Goal: Information Seeking & Learning: Learn about a topic

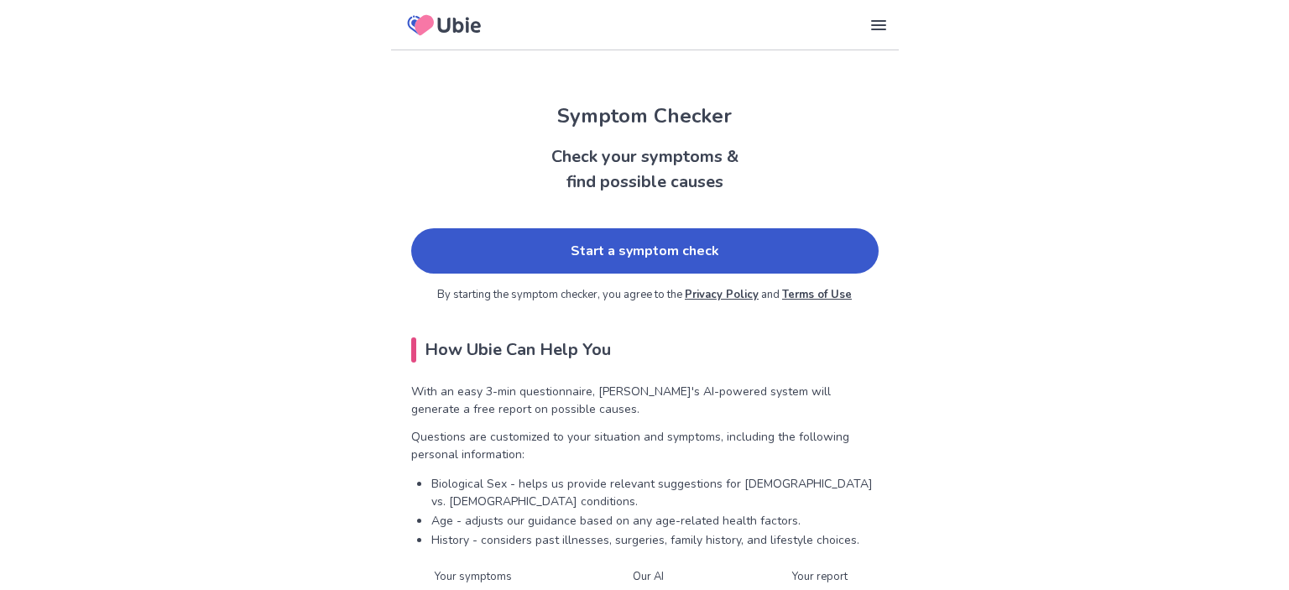
click at [582, 253] on link "Start a symptom check" at bounding box center [644, 250] width 467 height 45
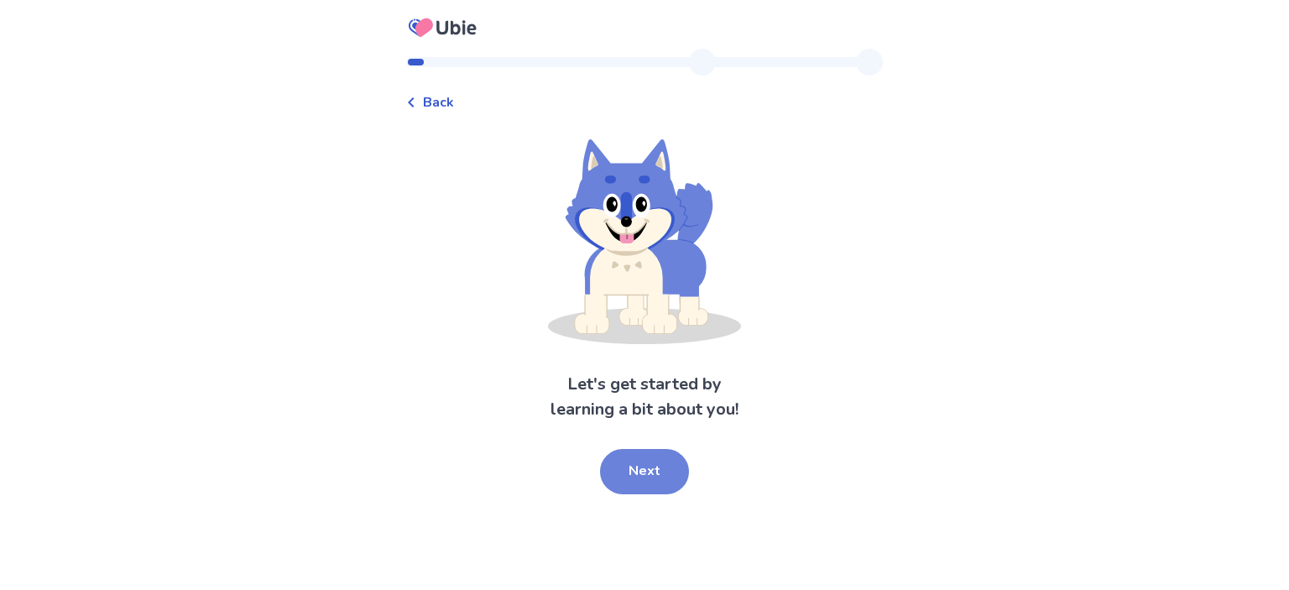
click at [619, 465] on button "Next" at bounding box center [644, 471] width 89 height 45
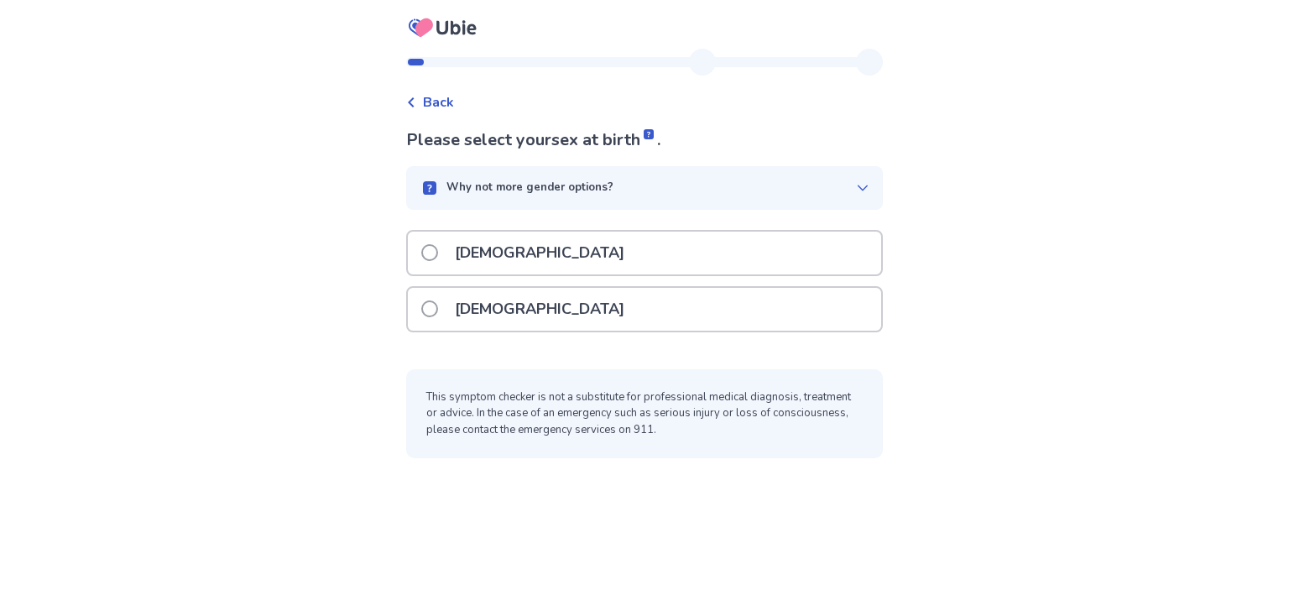
click at [449, 310] on label "[DEMOGRAPHIC_DATA]" at bounding box center [527, 309] width 213 height 43
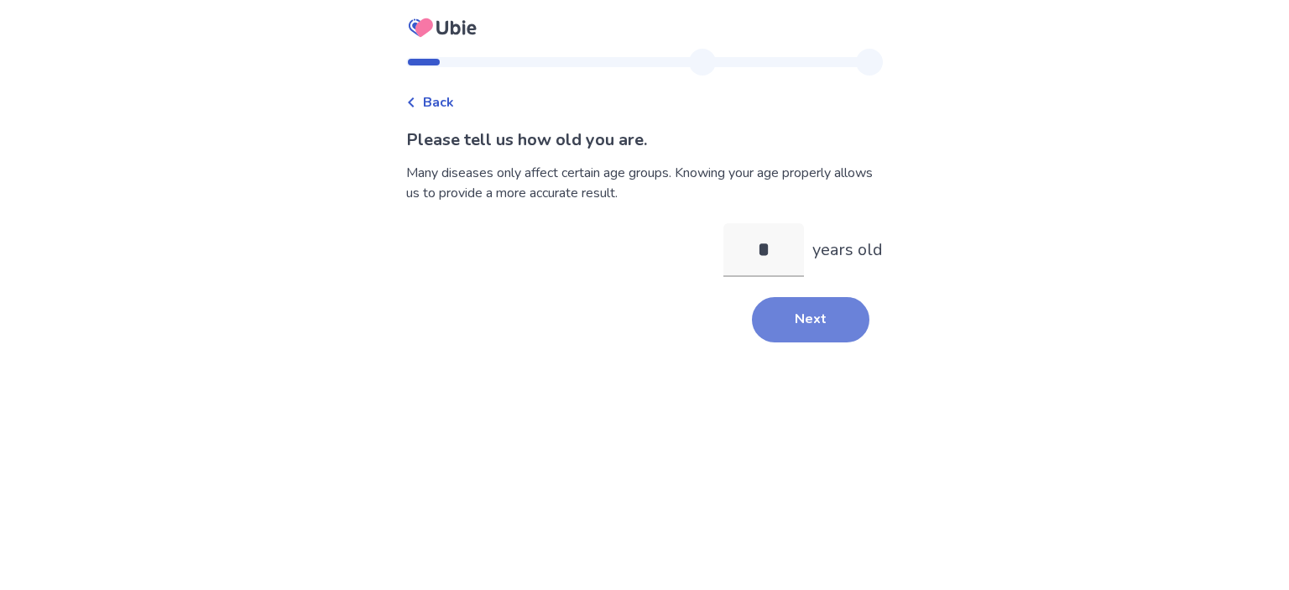
type input "**"
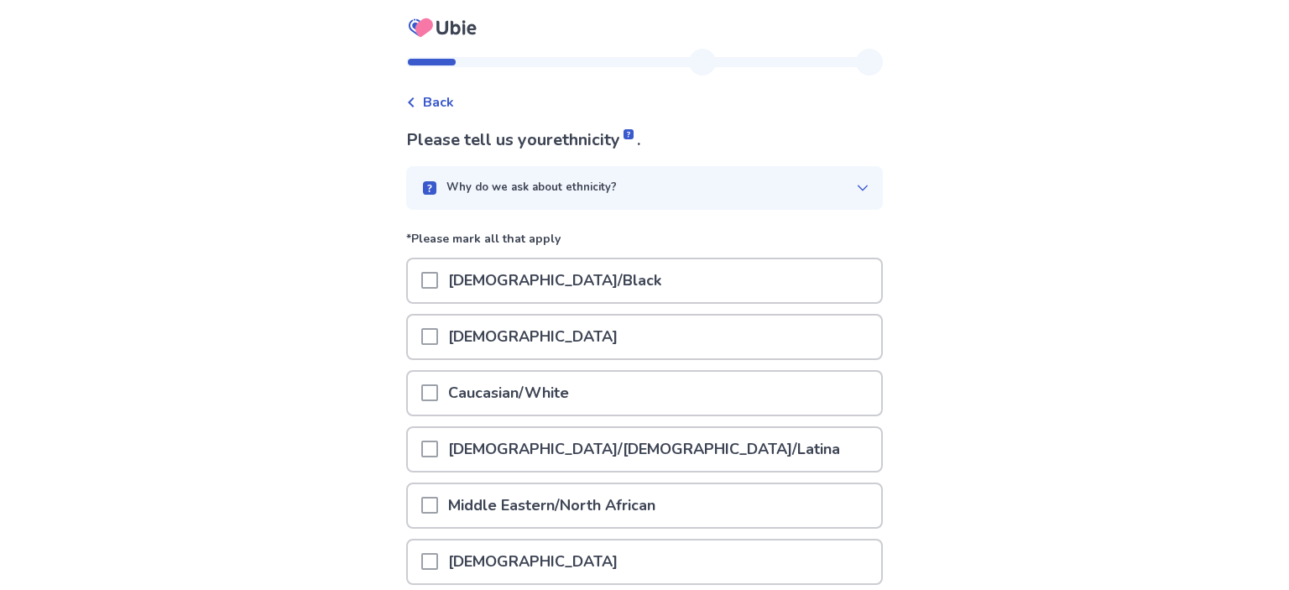
click at [435, 392] on span at bounding box center [429, 392] width 17 height 17
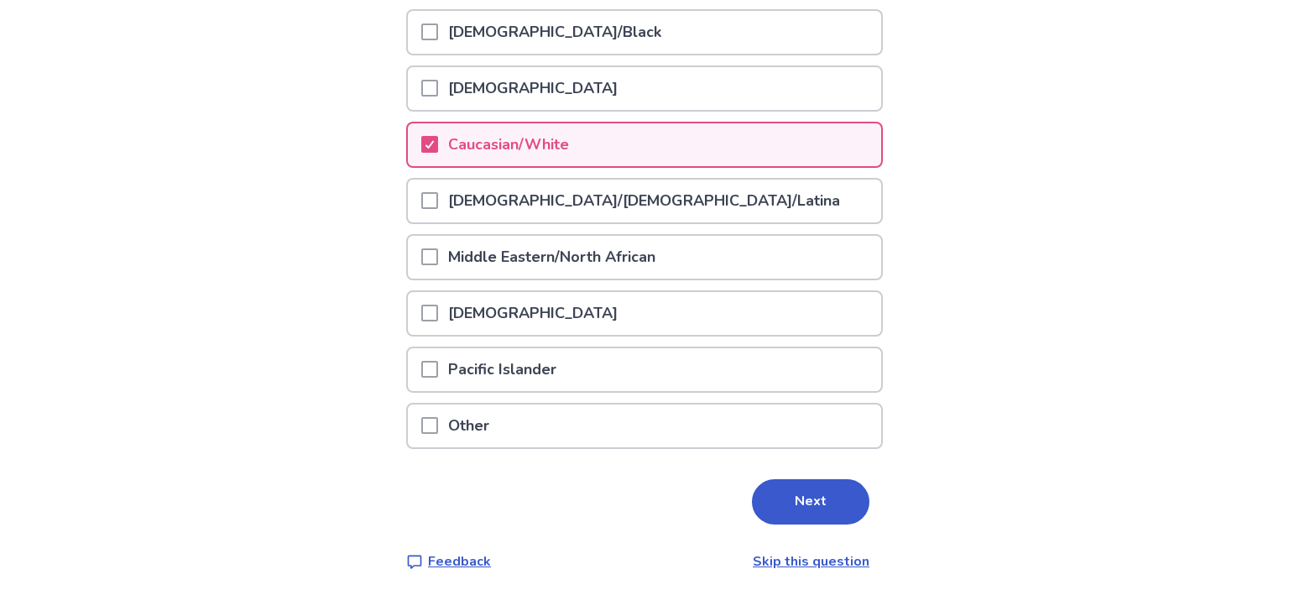
scroll to position [251, 0]
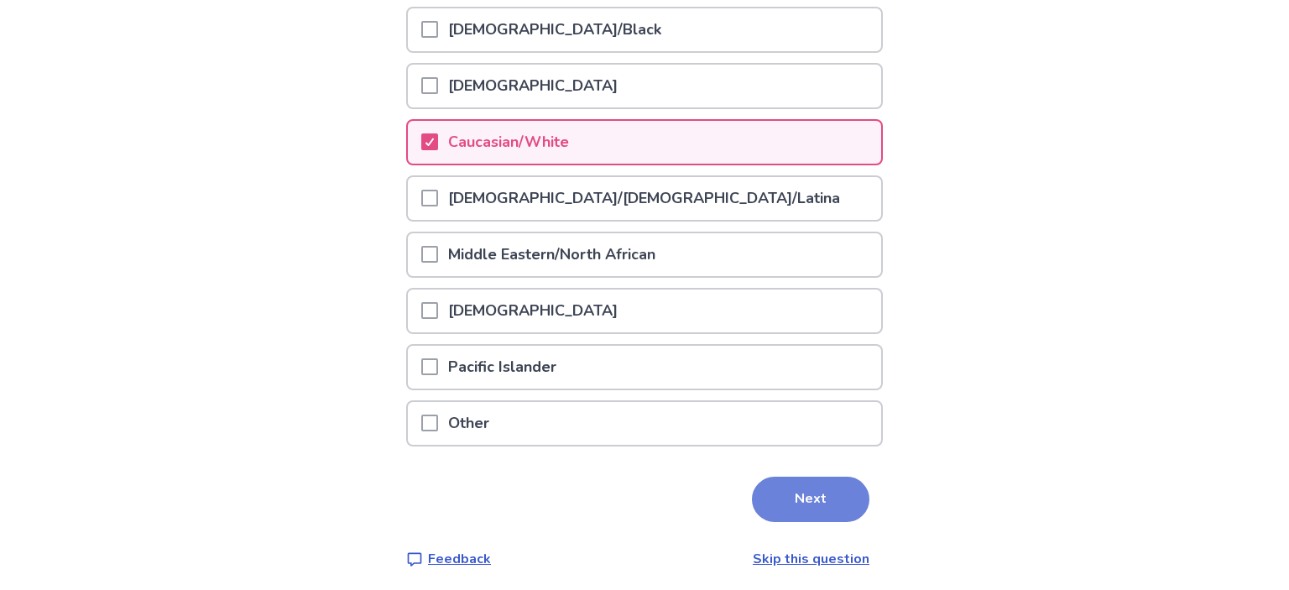
click at [842, 505] on button "Next" at bounding box center [811, 499] width 118 height 45
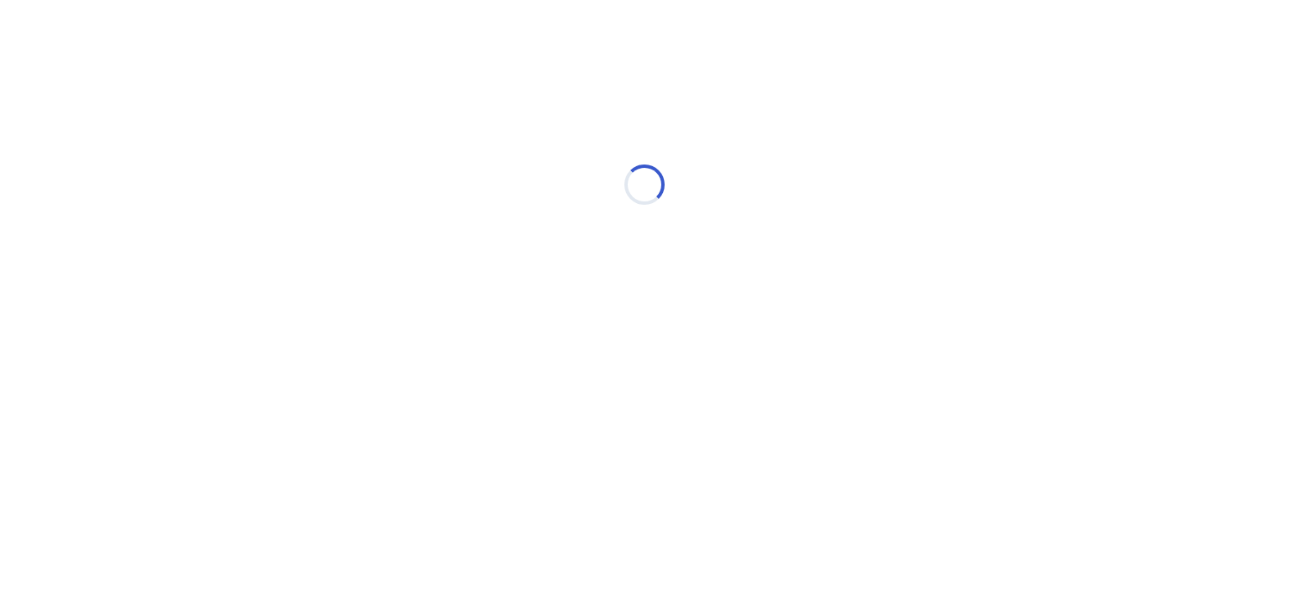
scroll to position [0, 0]
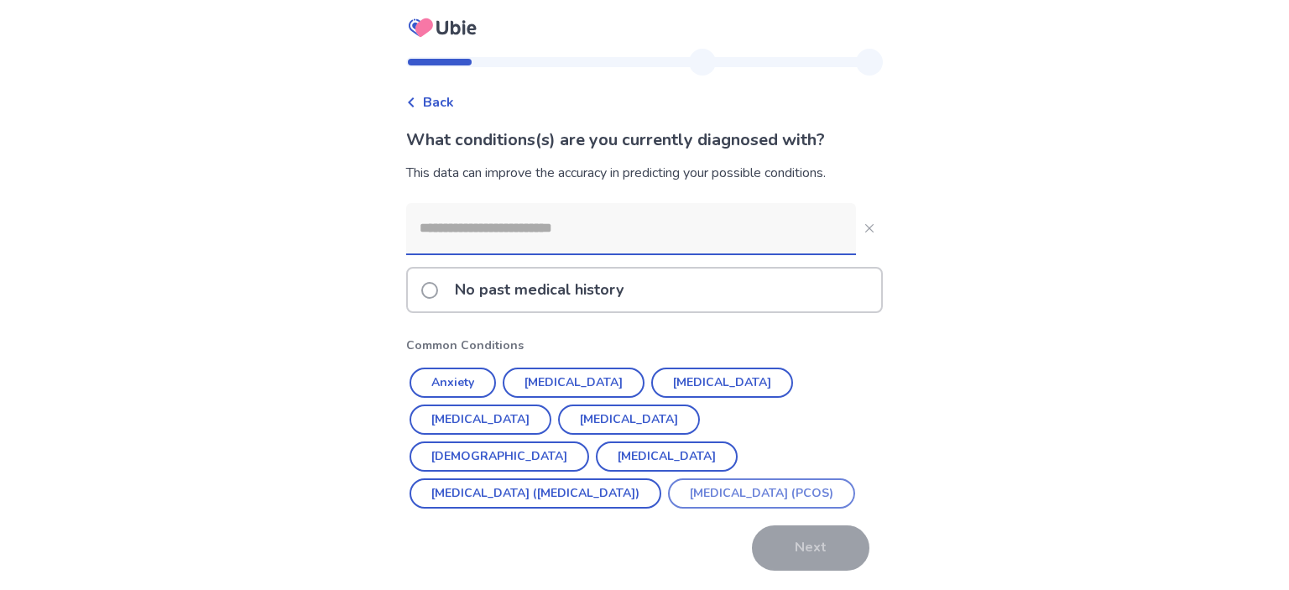
click at [668, 502] on button "[MEDICAL_DATA] (PCOS)" at bounding box center [761, 493] width 187 height 30
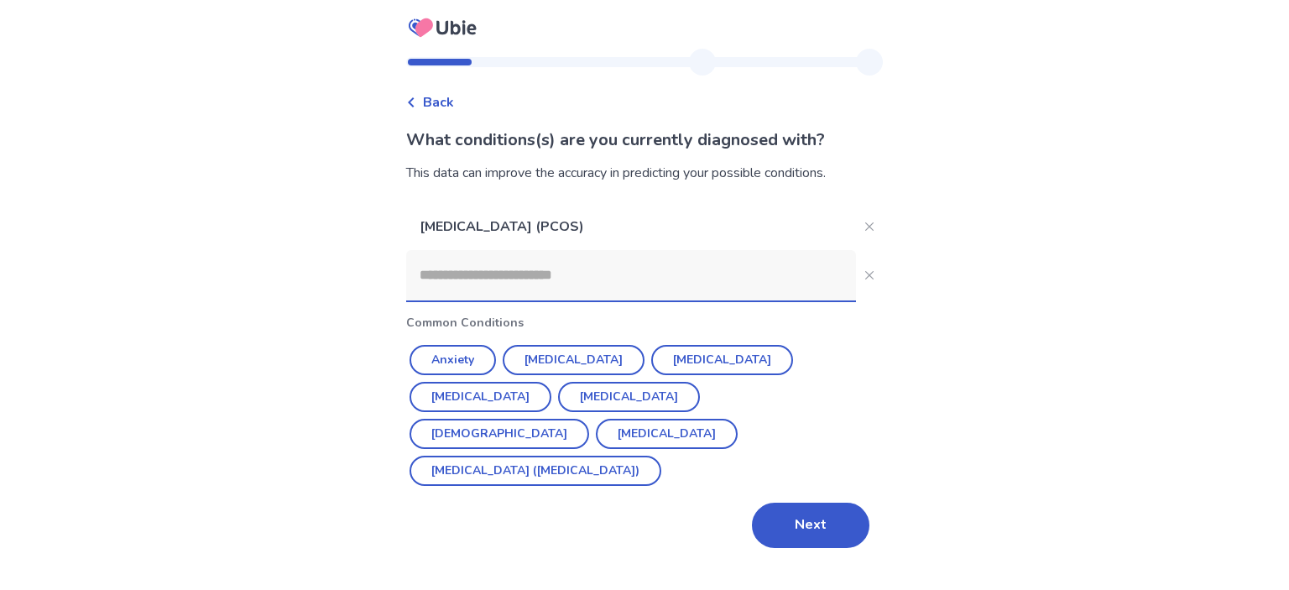
click at [599, 285] on input at bounding box center [631, 275] width 450 height 50
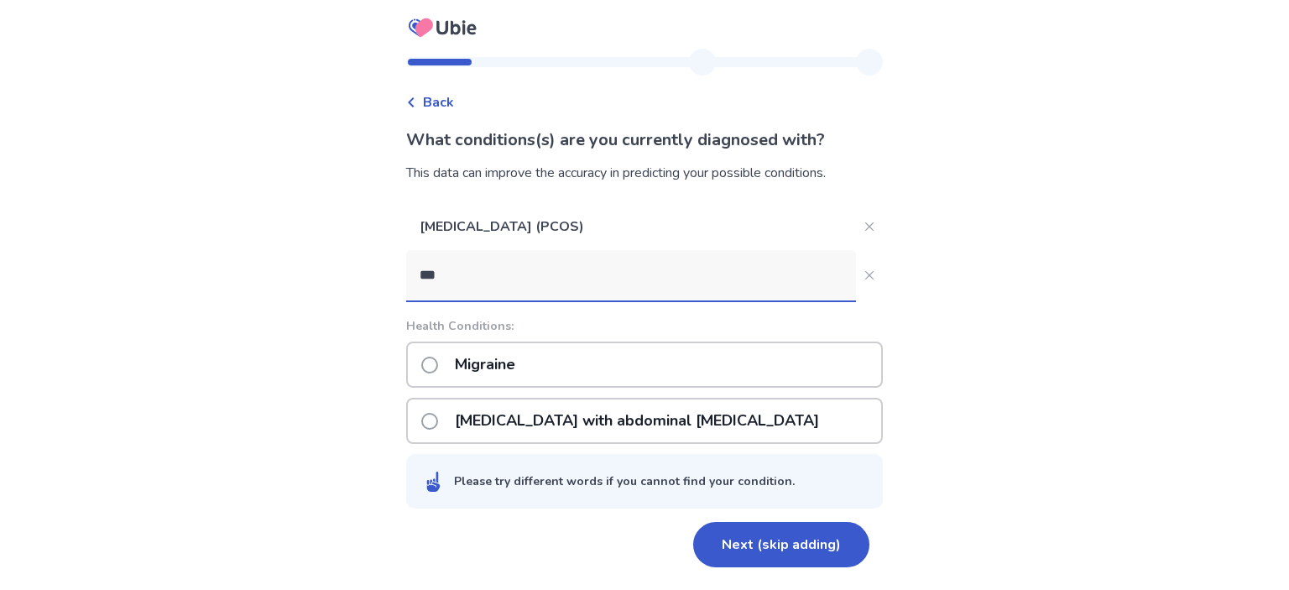
type input "***"
click at [592, 358] on div "Migraine" at bounding box center [644, 365] width 477 height 46
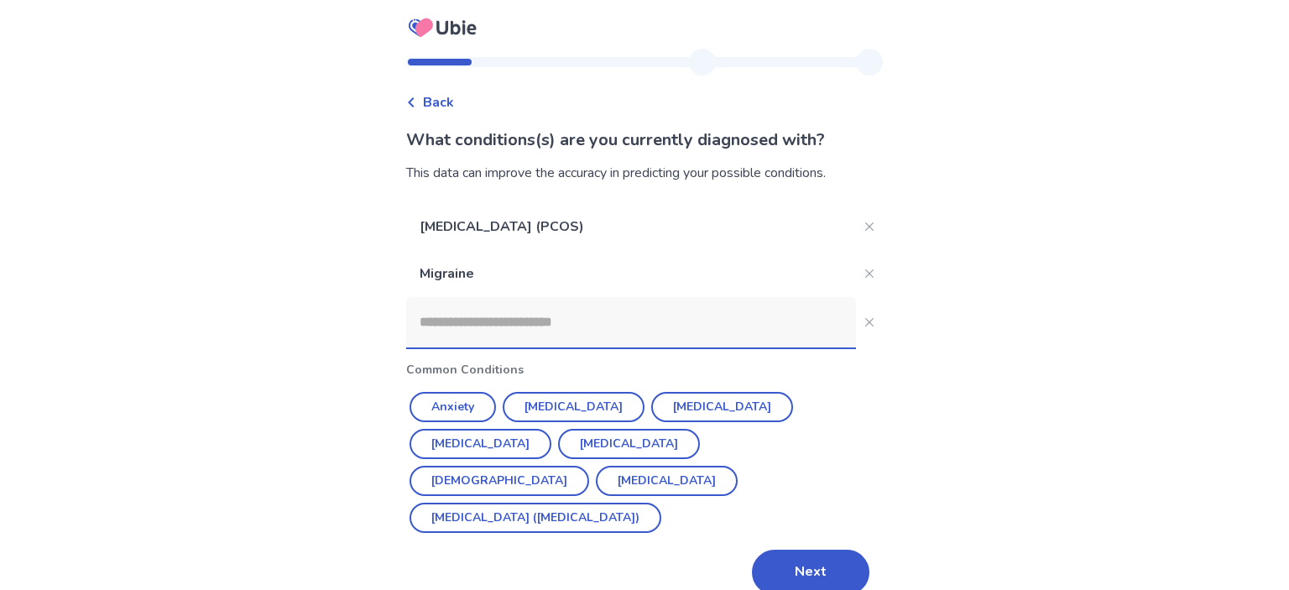
click at [616, 321] on input at bounding box center [631, 322] width 450 height 50
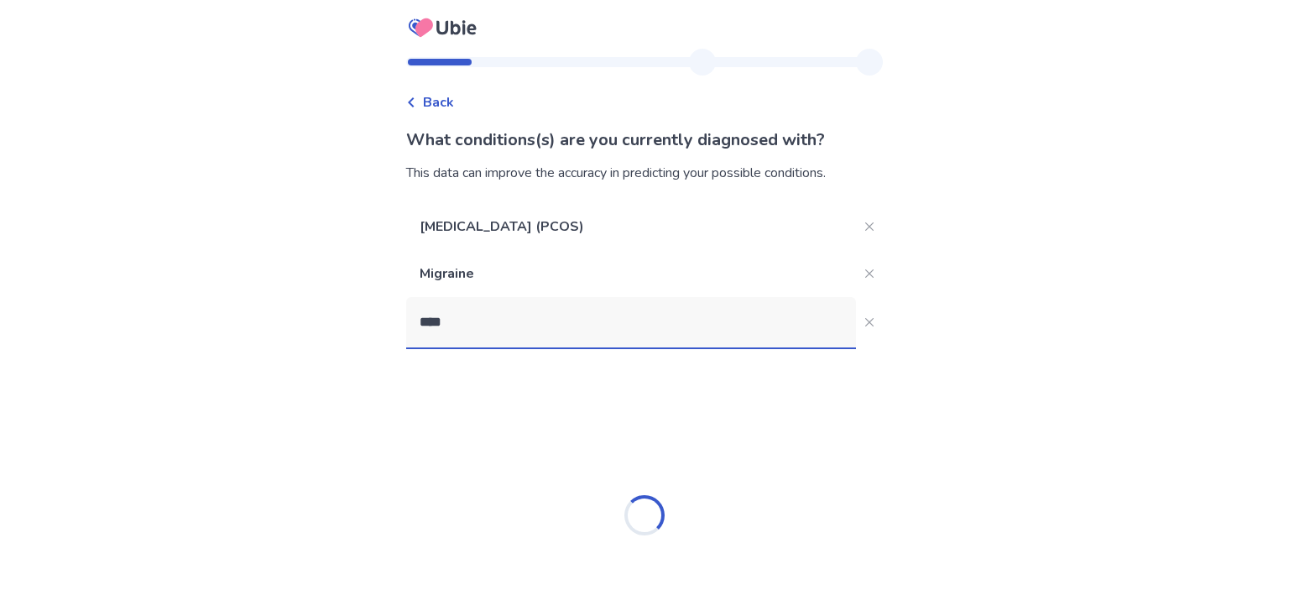
type input "****"
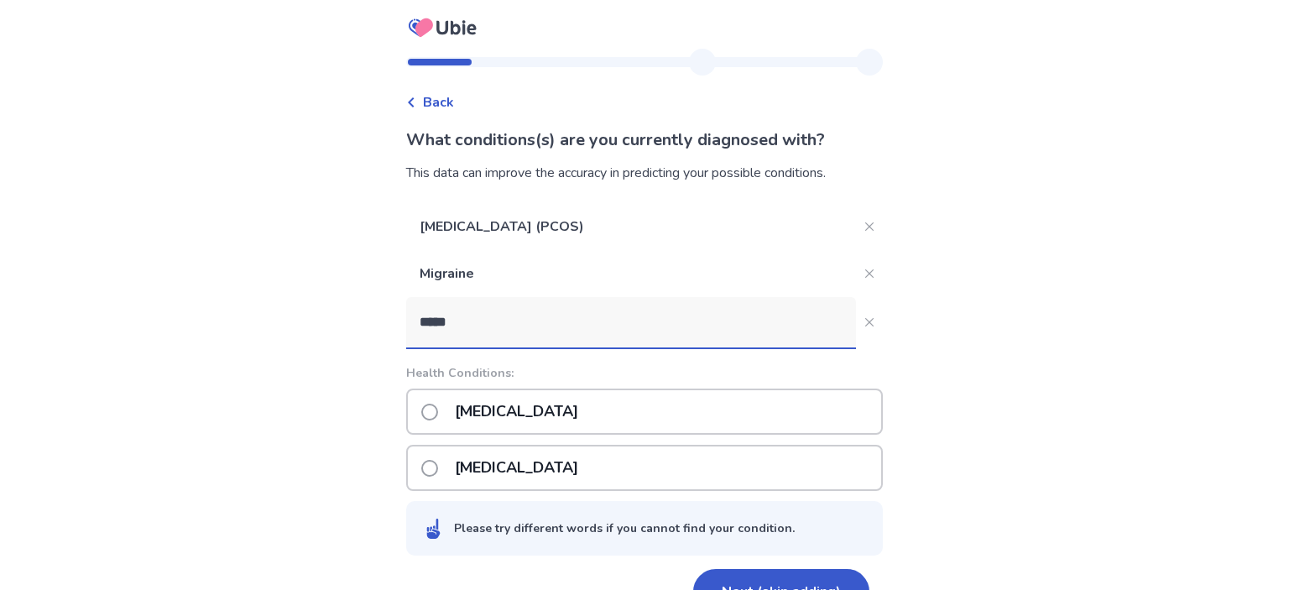
click at [588, 415] on p "[MEDICAL_DATA]" at bounding box center [517, 411] width 144 height 43
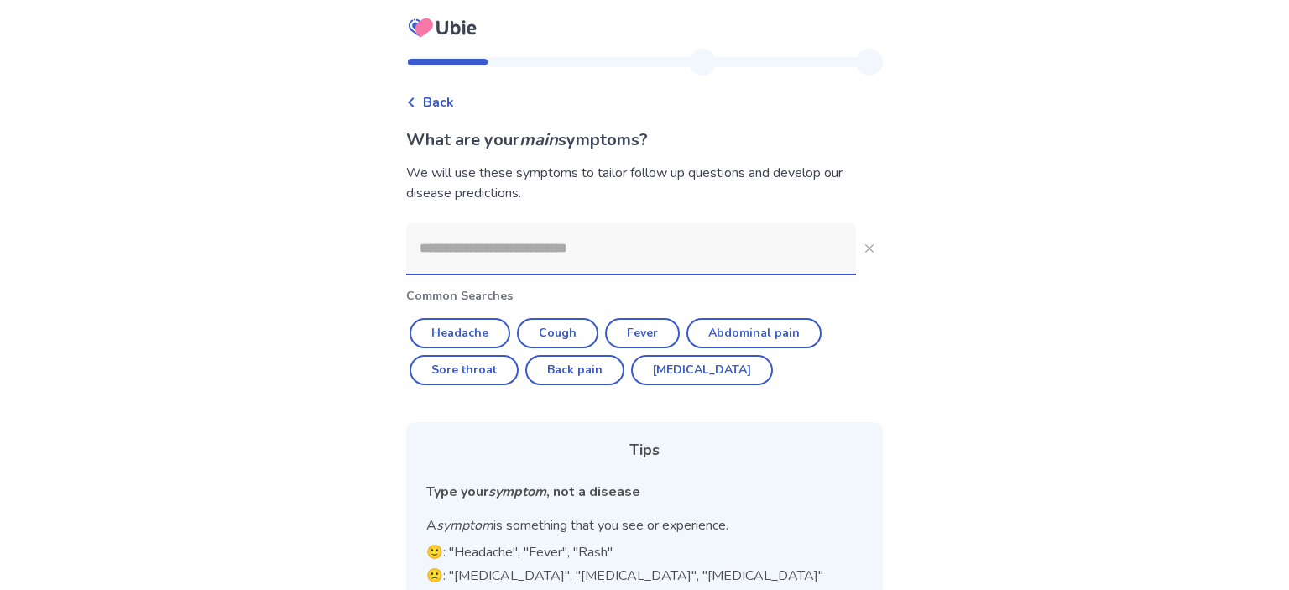
click at [578, 260] on input at bounding box center [631, 248] width 450 height 50
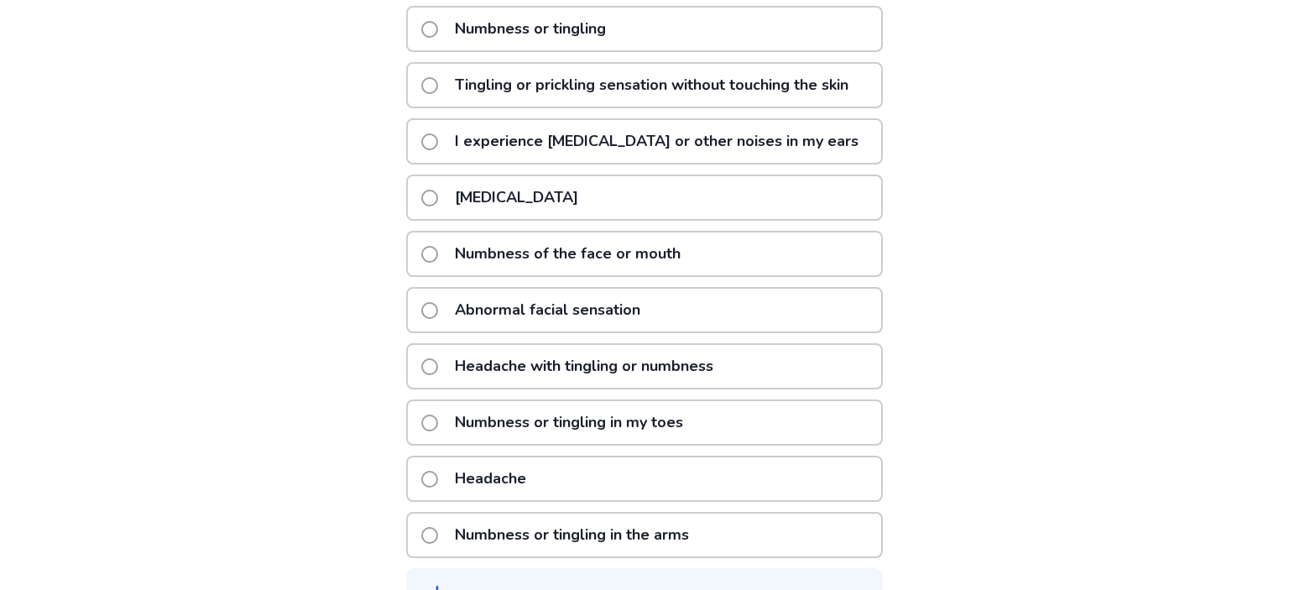
scroll to position [354, 0]
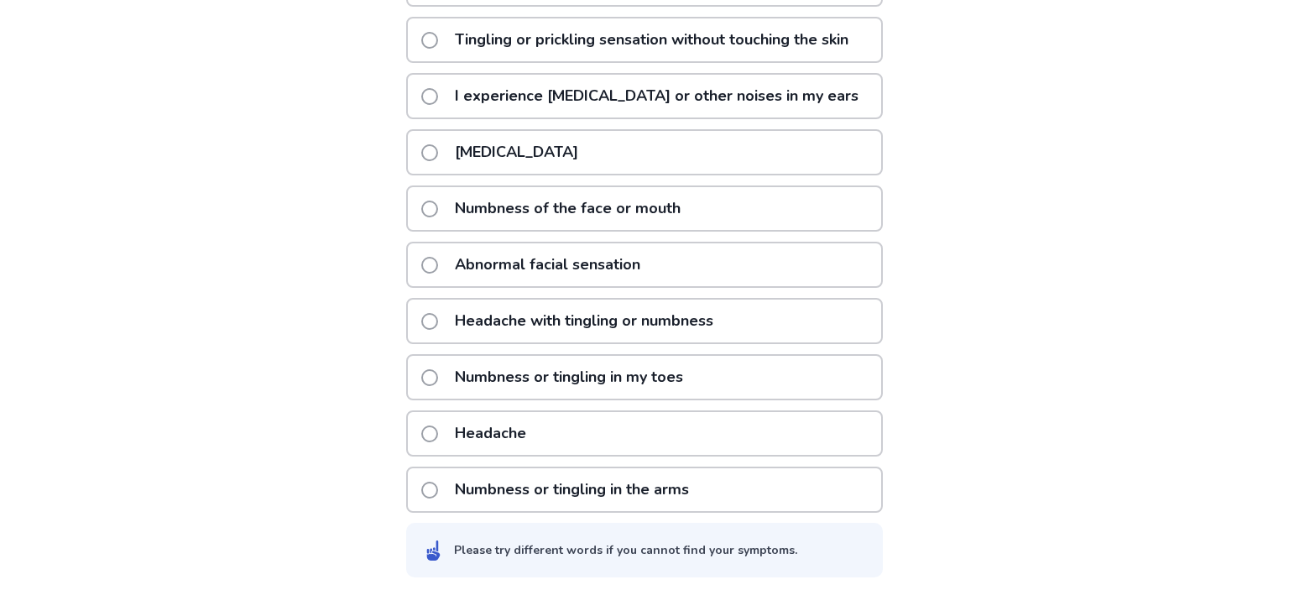
type input "*****"
click at [710, 509] on div "Numbness or tingling in the arms" at bounding box center [644, 490] width 477 height 46
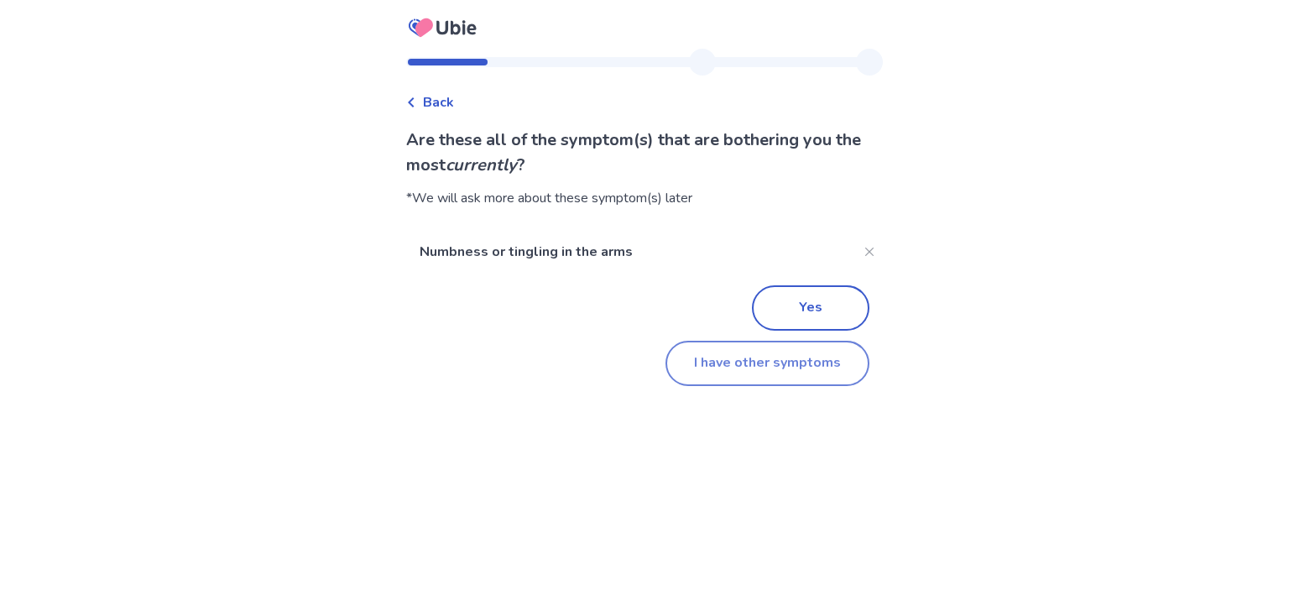
click at [795, 373] on button "I have other symptoms" at bounding box center [768, 363] width 204 height 45
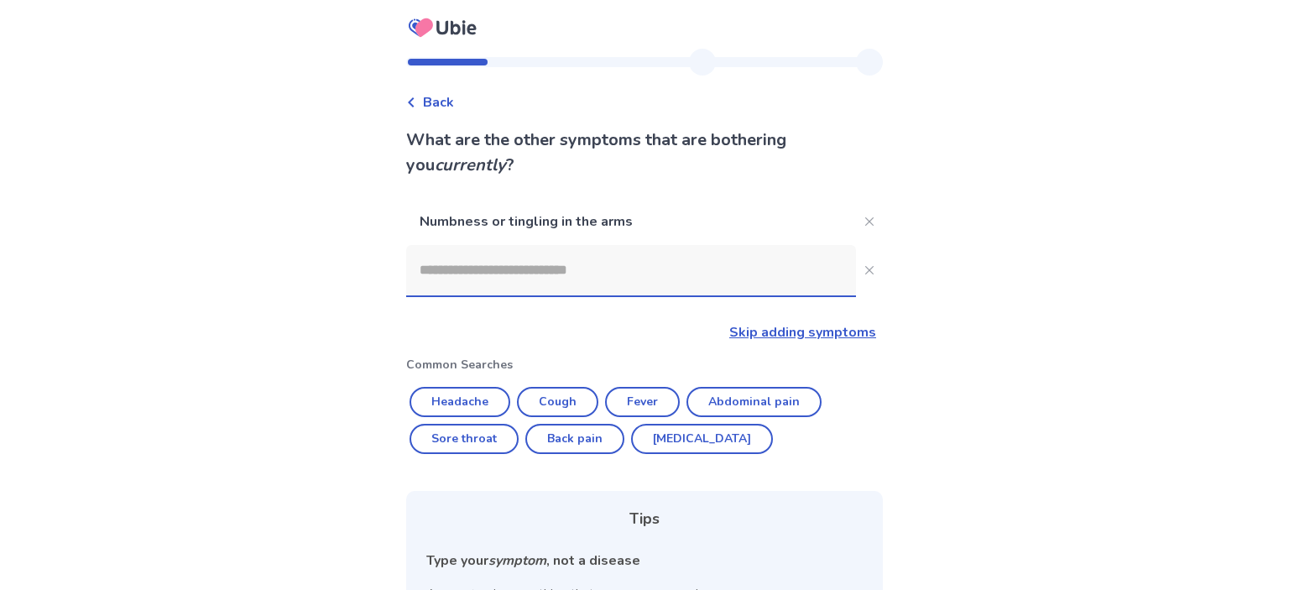
scroll to position [212, 0]
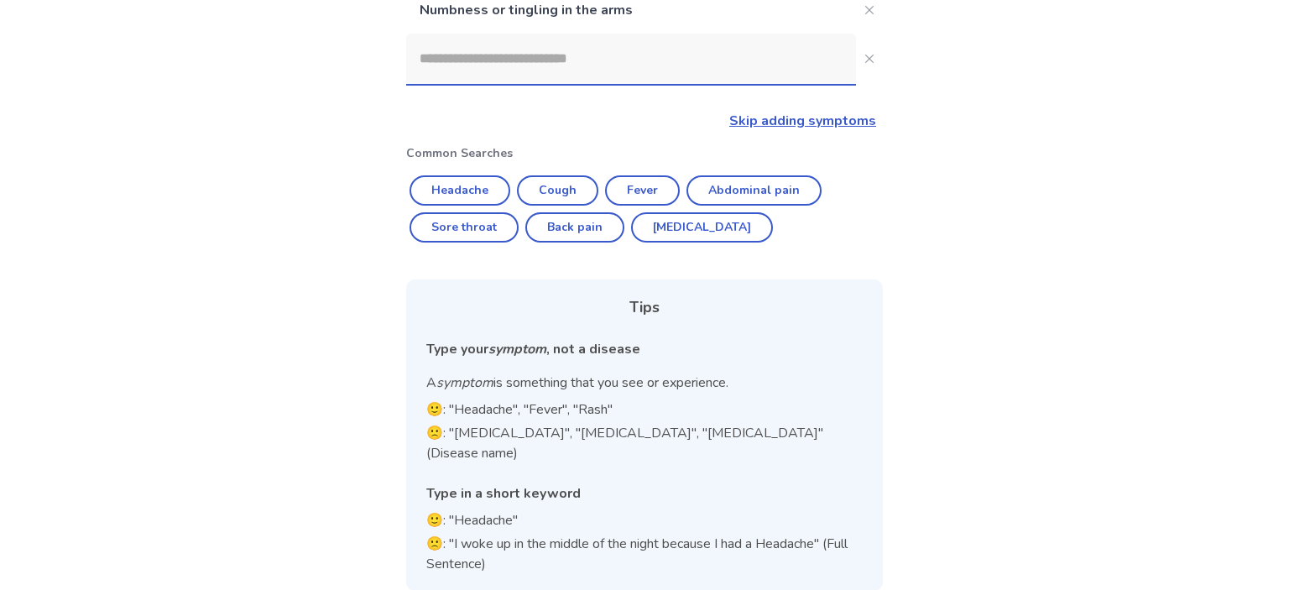
click at [508, 60] on input at bounding box center [631, 59] width 450 height 50
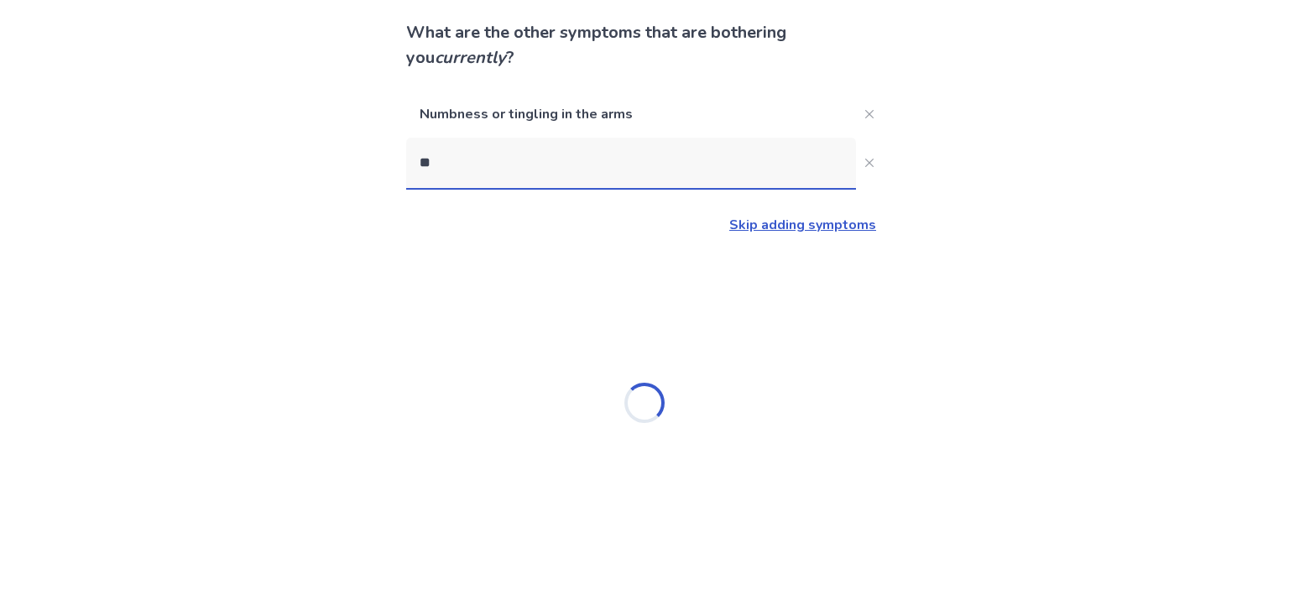
type input "***"
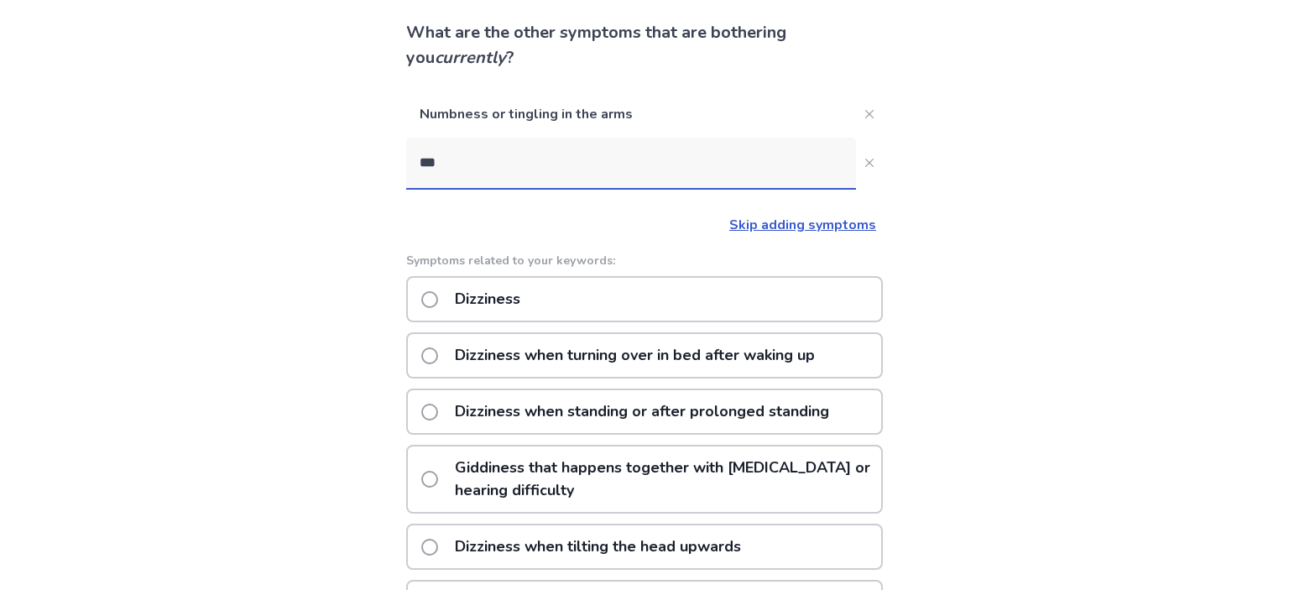
click at [514, 300] on p "Dizziness" at bounding box center [488, 299] width 86 height 43
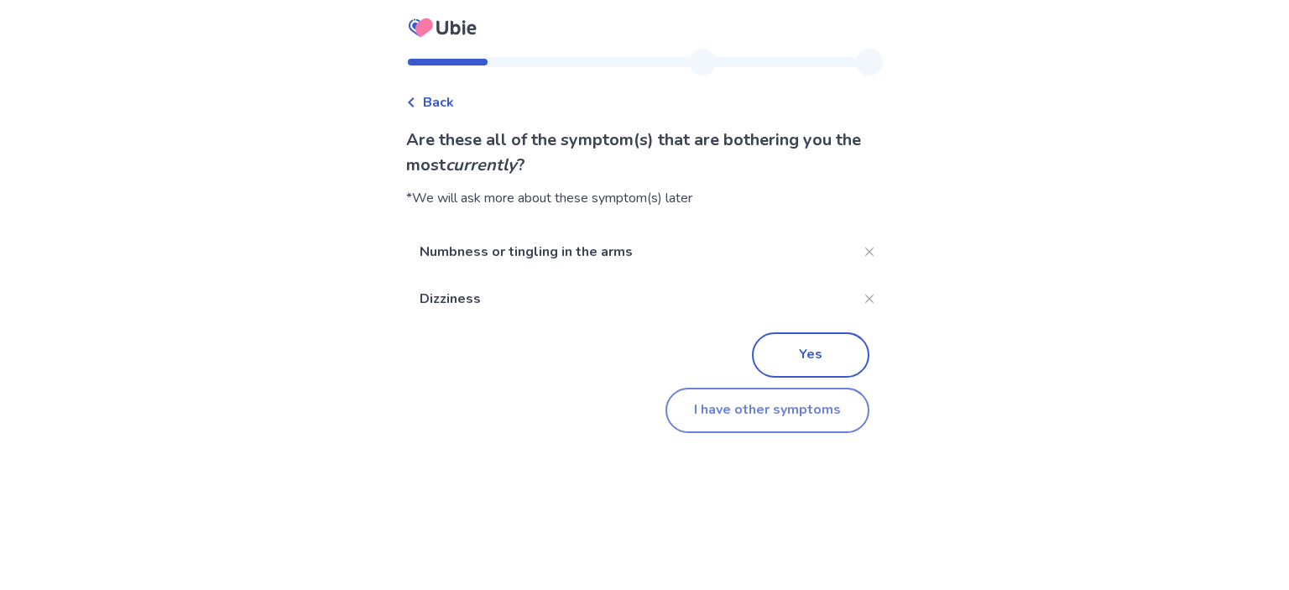
click at [778, 422] on button "I have other symptoms" at bounding box center [768, 410] width 204 height 45
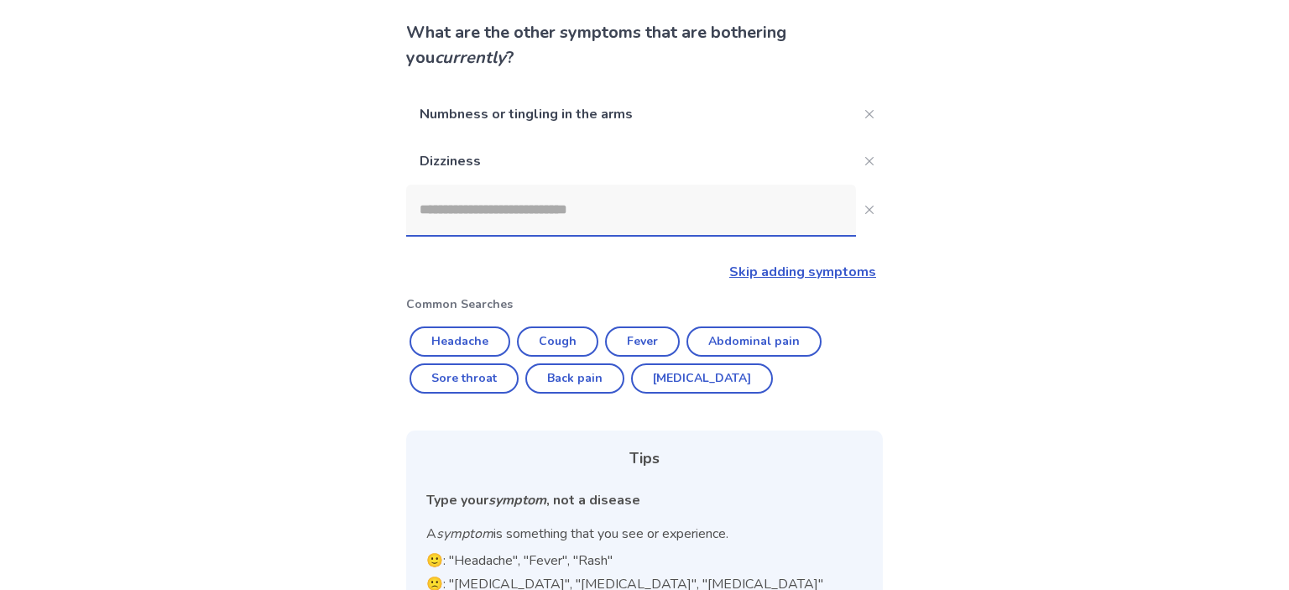
click at [612, 217] on input at bounding box center [631, 210] width 450 height 50
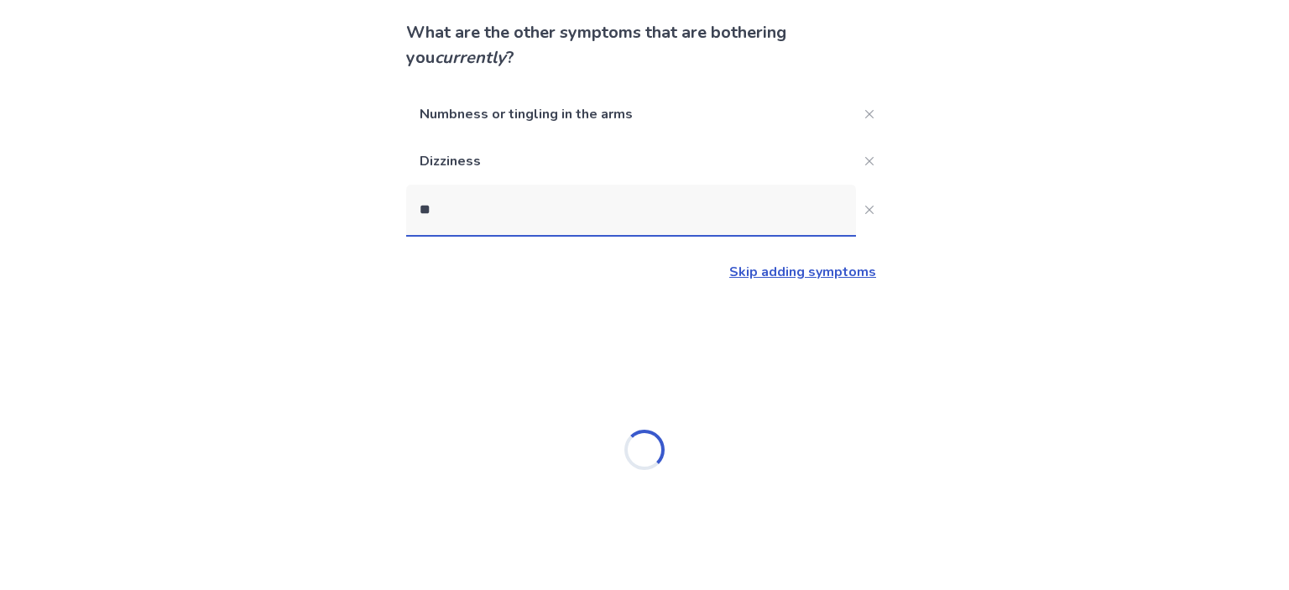
scroll to position [0, 0]
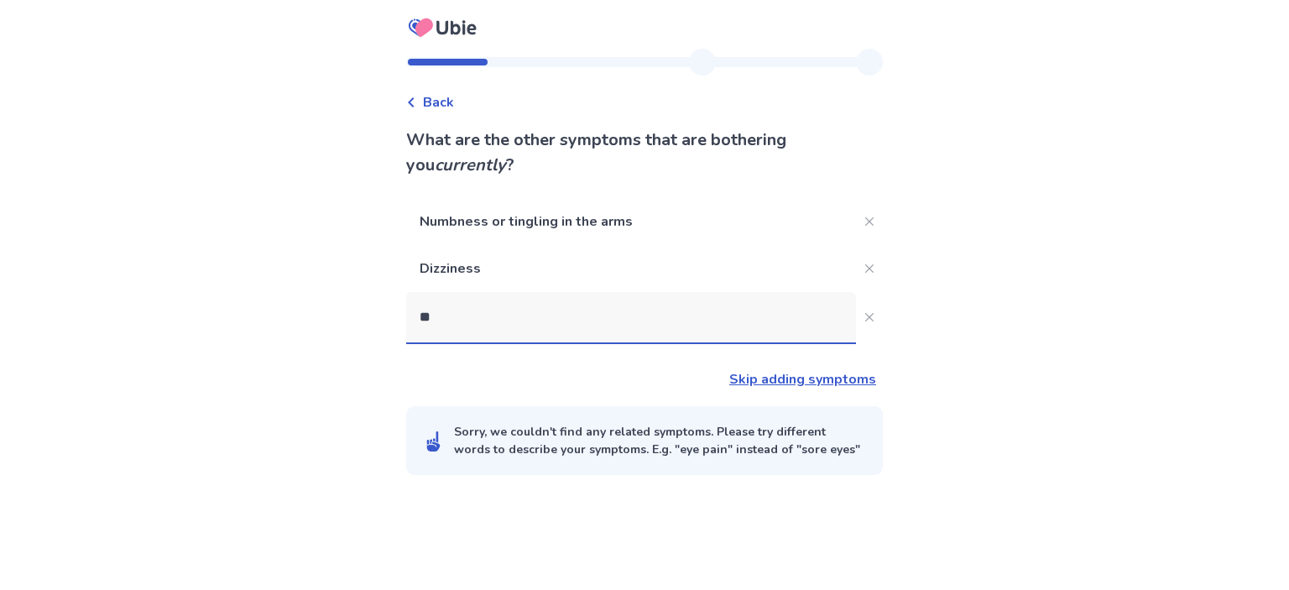
type input "***"
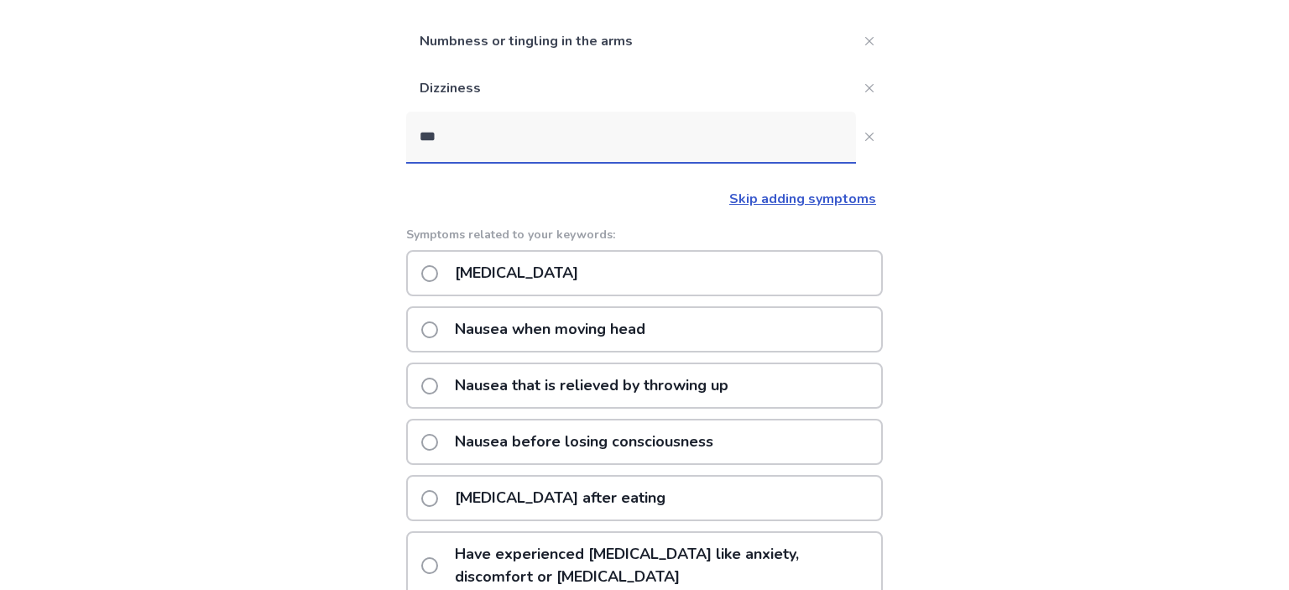
scroll to position [177, 0]
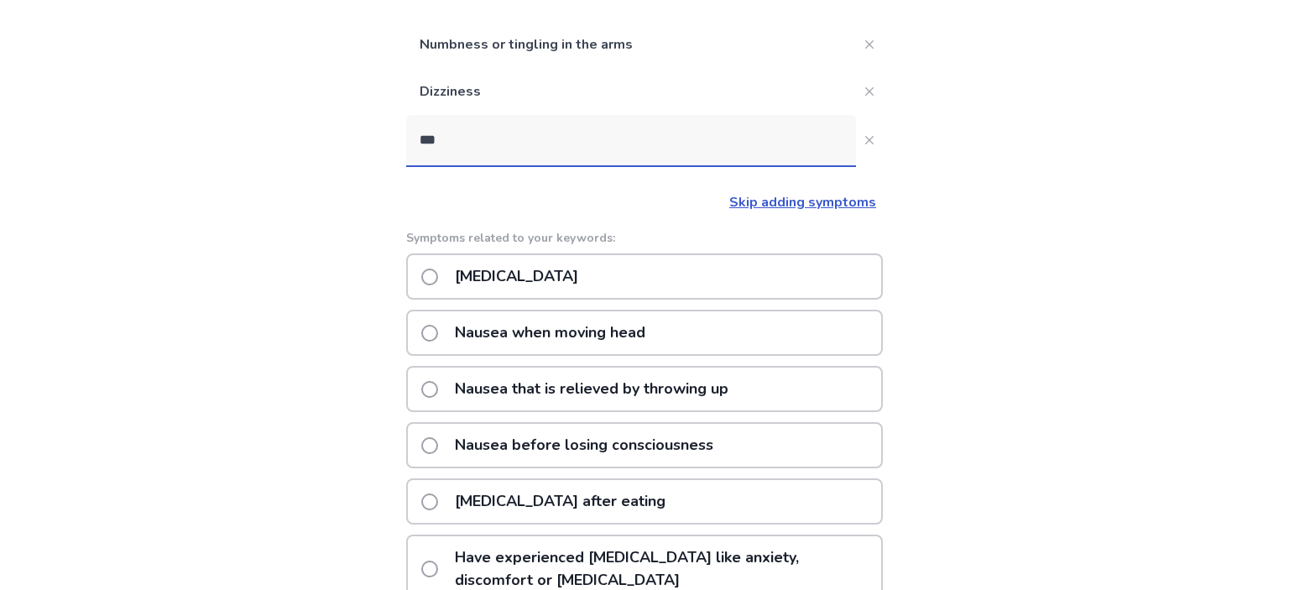
click at [588, 292] on p "[MEDICAL_DATA]" at bounding box center [517, 276] width 144 height 43
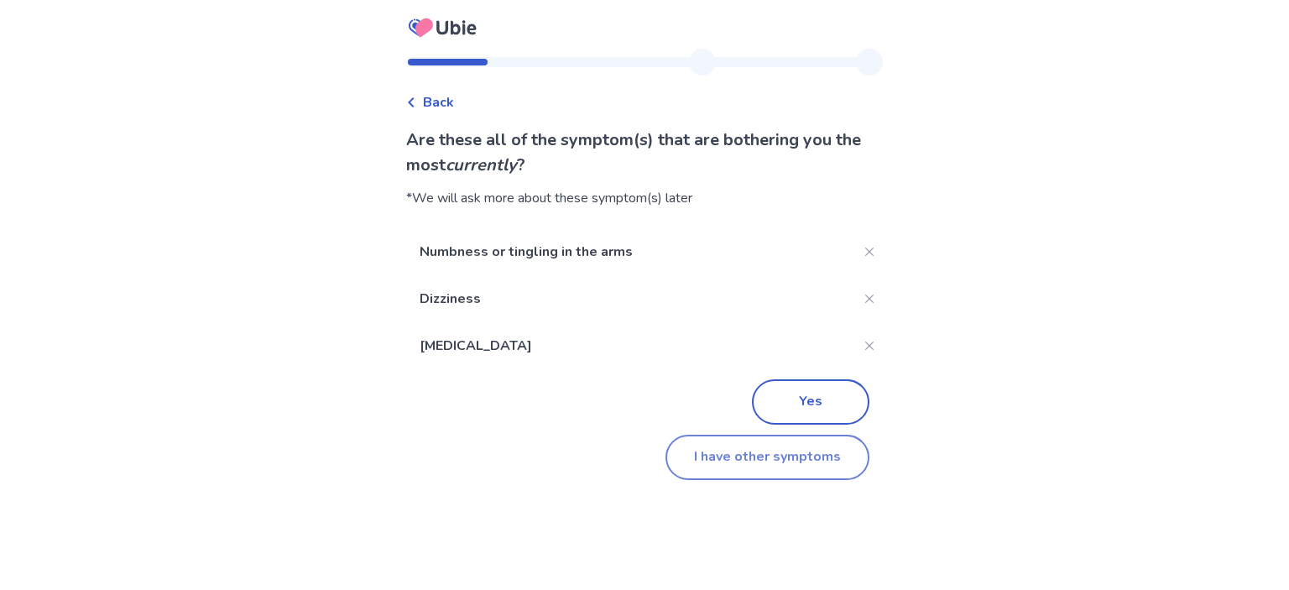
click at [802, 472] on button "I have other symptoms" at bounding box center [768, 457] width 204 height 45
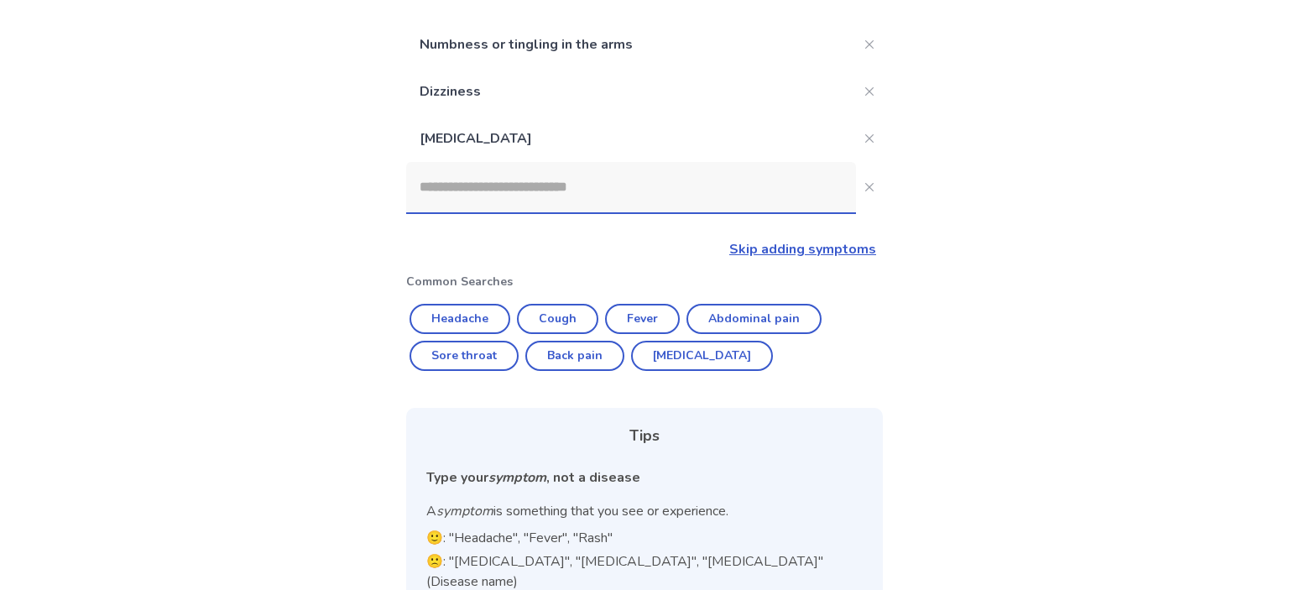
click at [613, 203] on input at bounding box center [631, 187] width 450 height 50
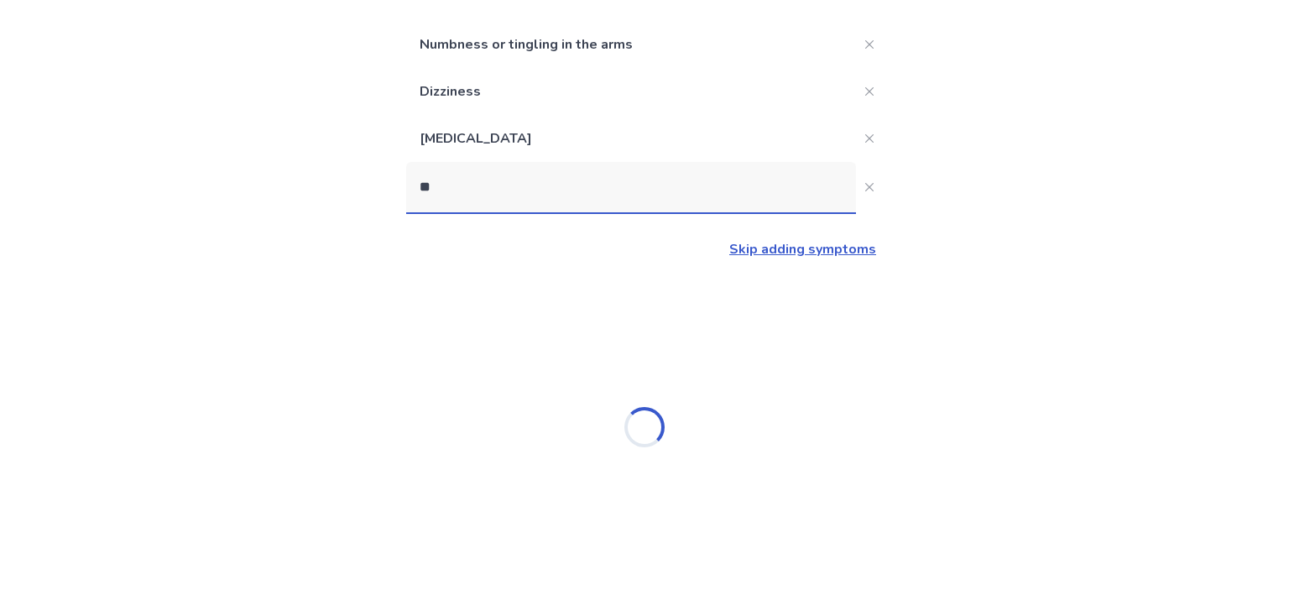
type input "***"
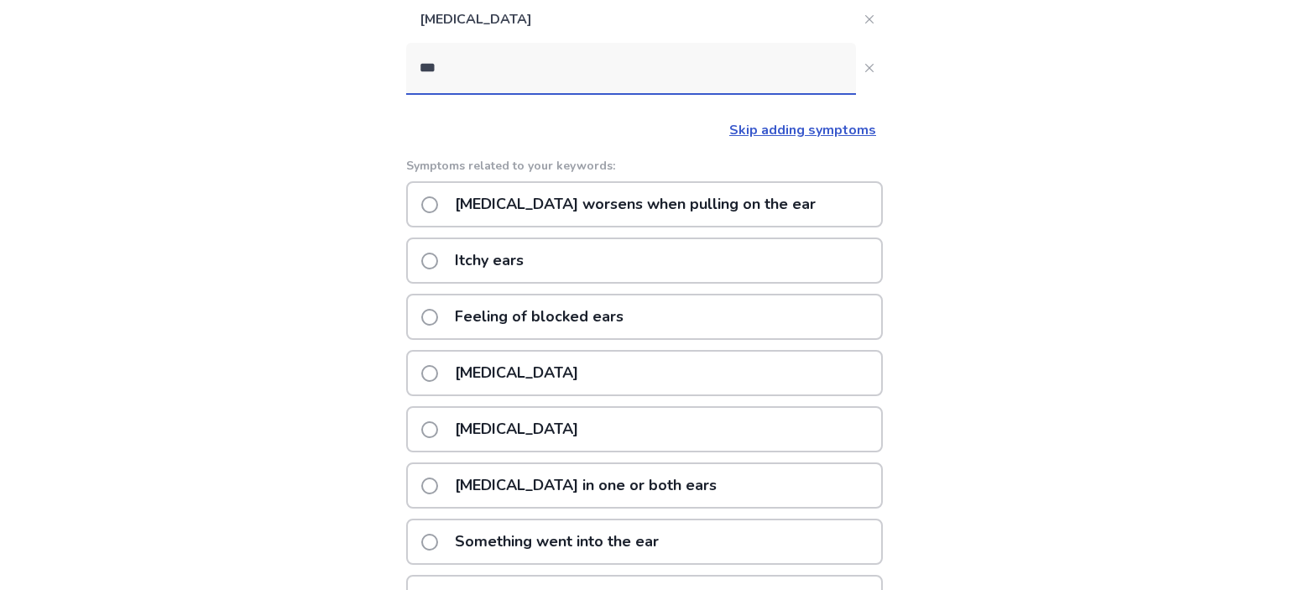
scroll to position [265, 0]
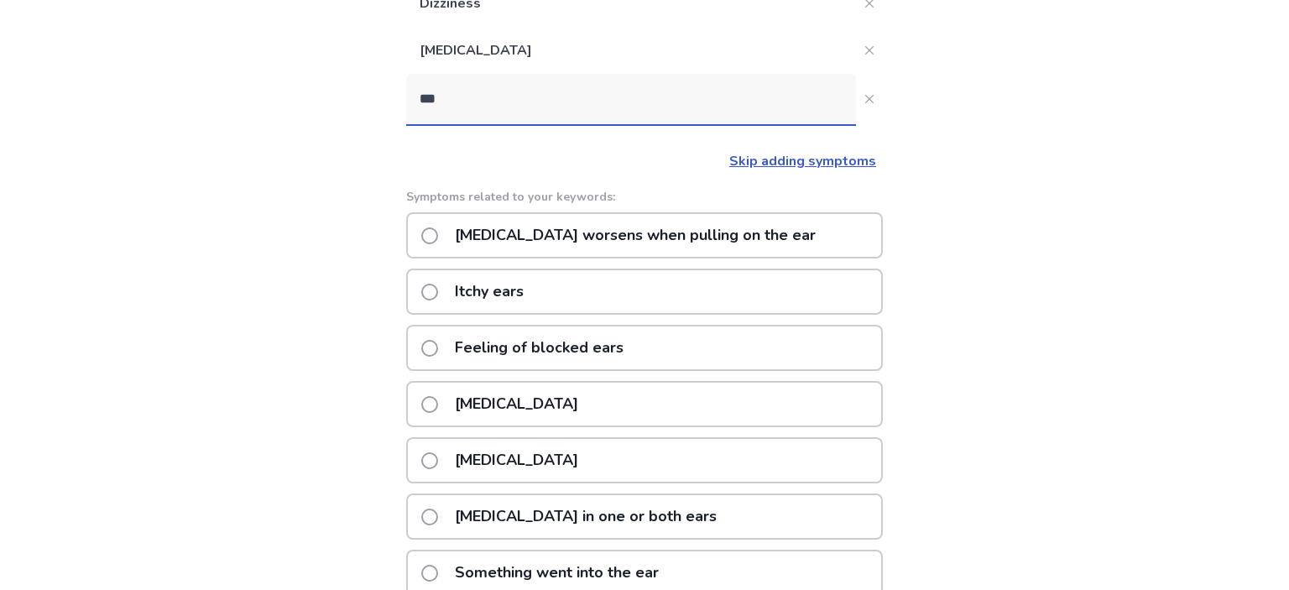
click at [705, 223] on p "[MEDICAL_DATA] worsens when pulling on the ear" at bounding box center [635, 235] width 381 height 43
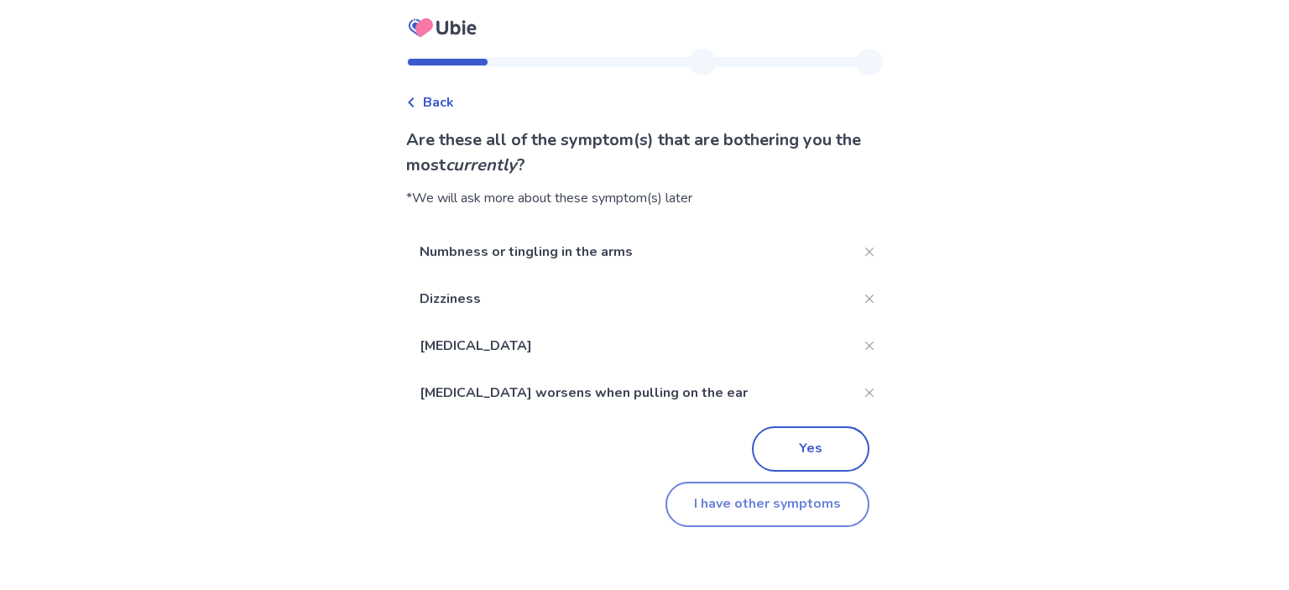
click at [801, 502] on button "I have other symptoms" at bounding box center [768, 504] width 204 height 45
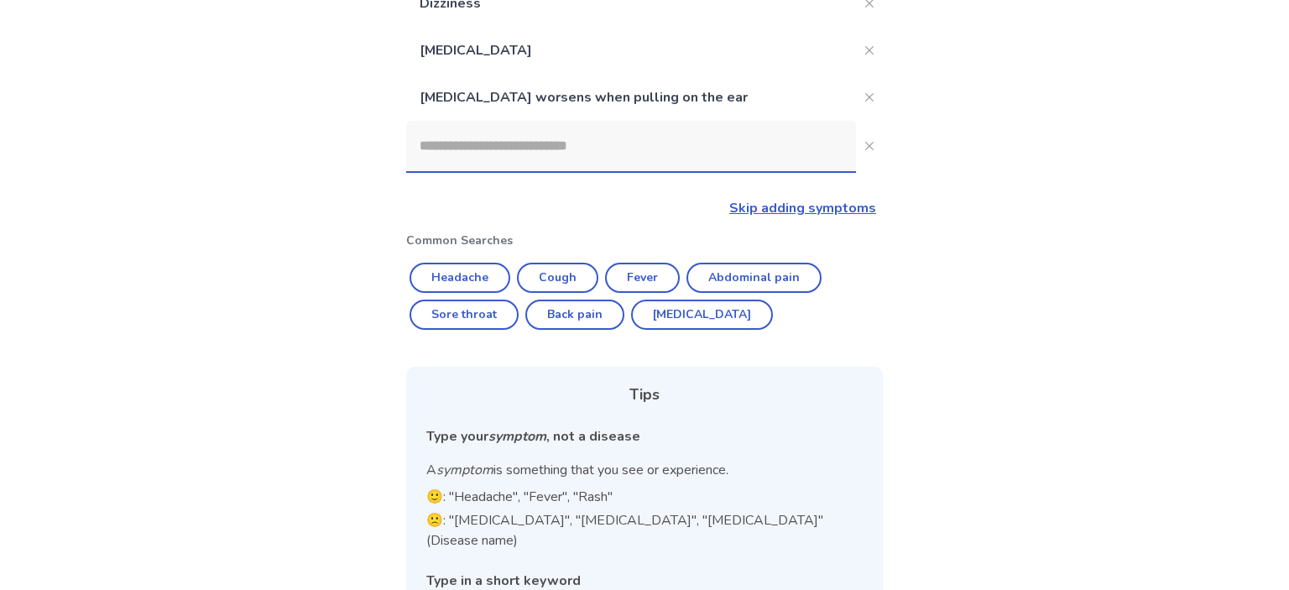
click at [529, 149] on input at bounding box center [631, 146] width 450 height 50
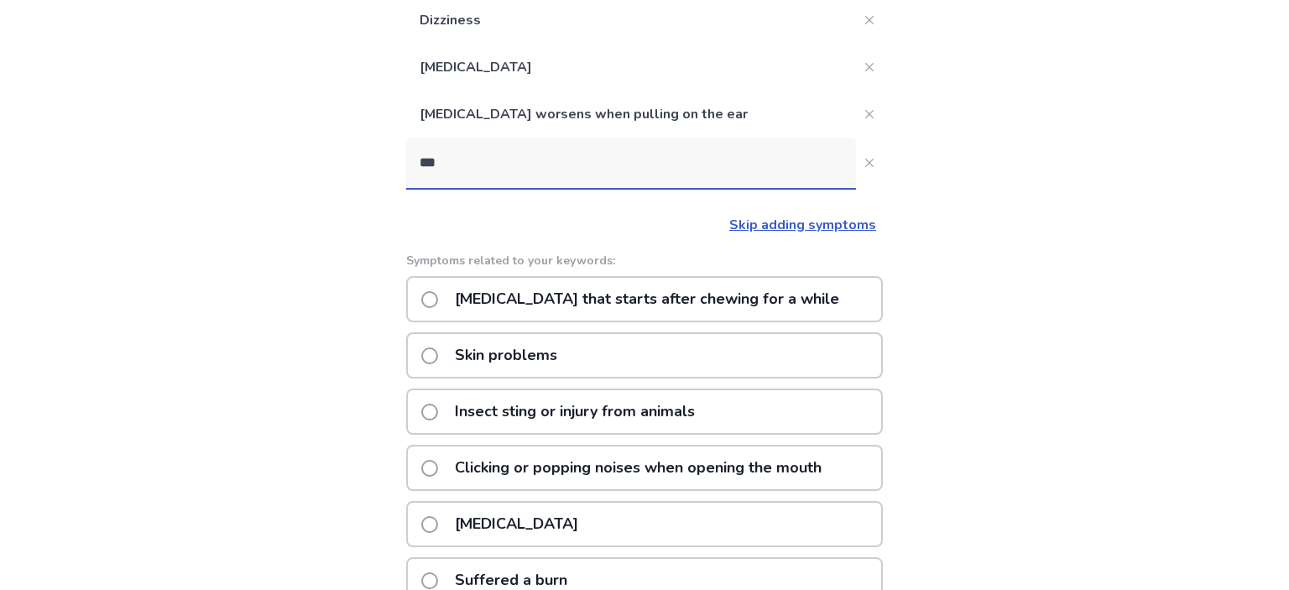
type input "***"
click at [599, 521] on div "[MEDICAL_DATA]" at bounding box center [644, 524] width 477 height 46
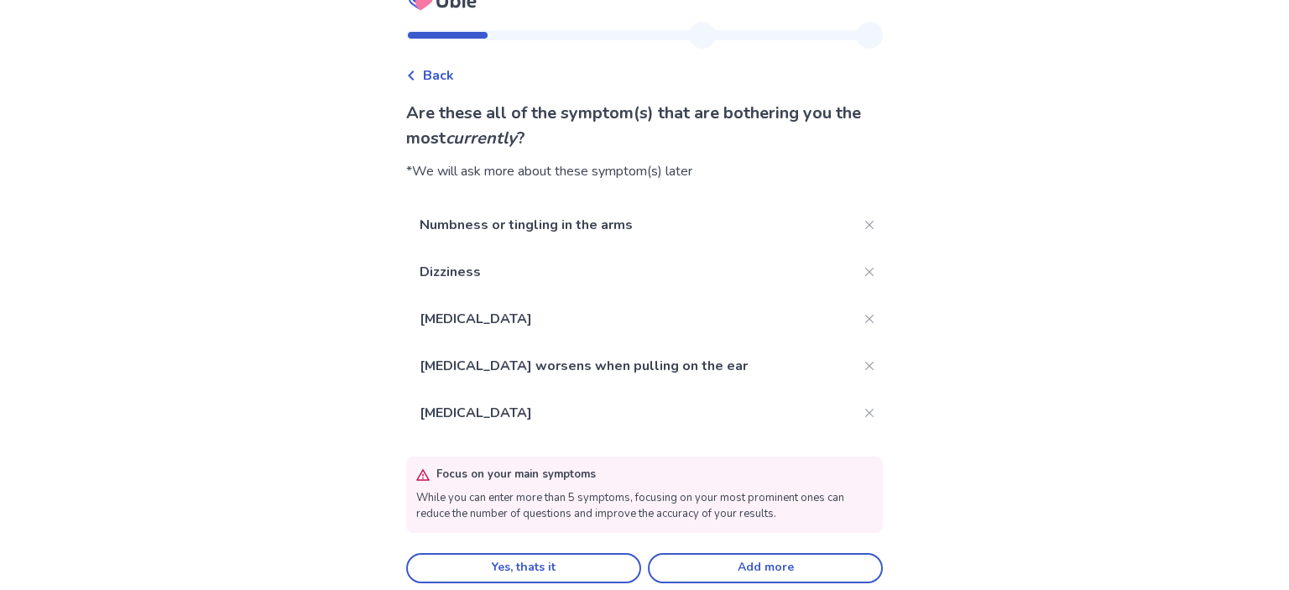
scroll to position [39, 0]
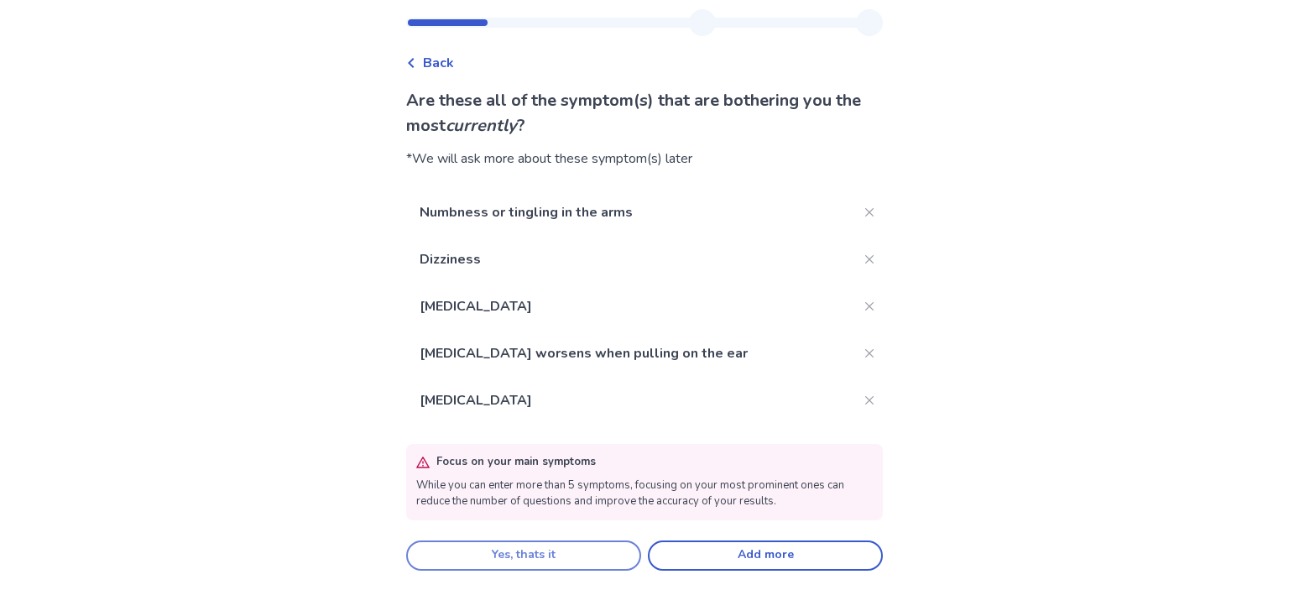
click at [568, 562] on button "Yes, thats it" at bounding box center [523, 556] width 235 height 30
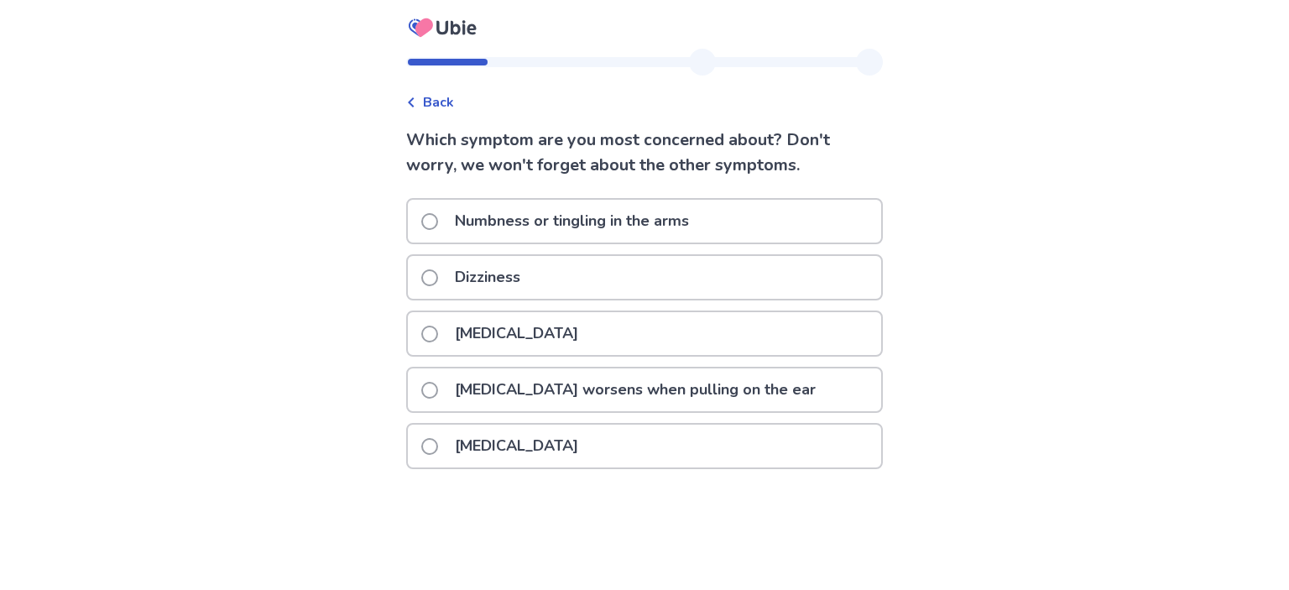
click at [734, 226] on div "Numbness or tingling in the arms" at bounding box center [644, 221] width 473 height 43
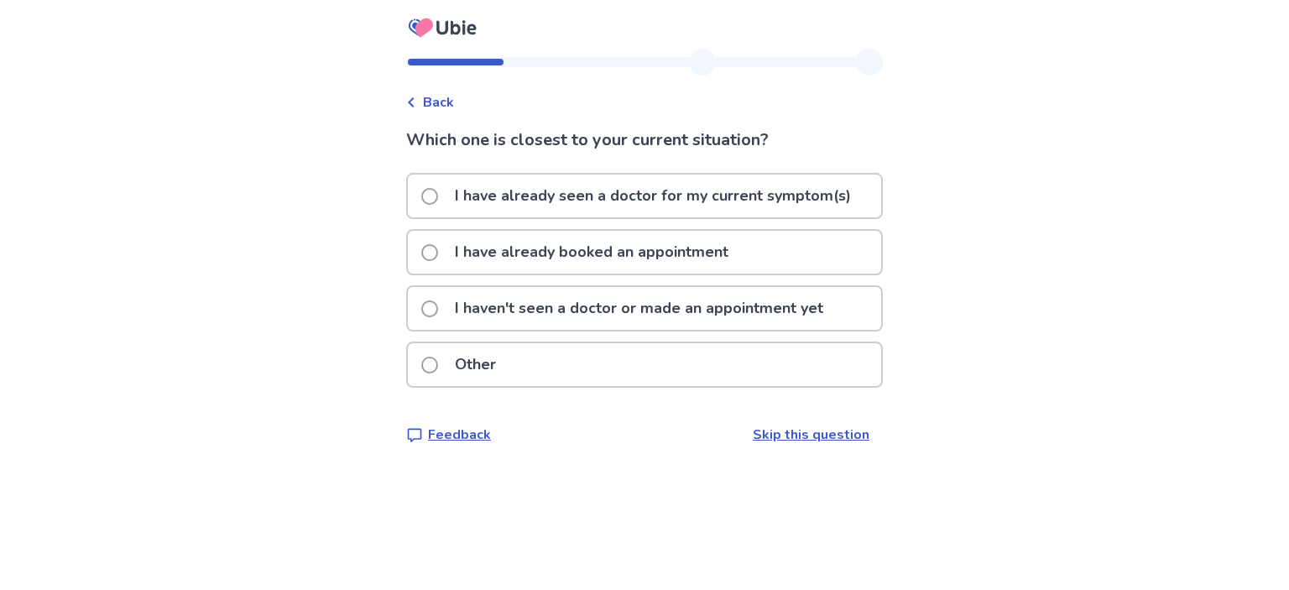
click at [650, 321] on p "I haven't seen a doctor or made an appointment yet" at bounding box center [639, 308] width 389 height 43
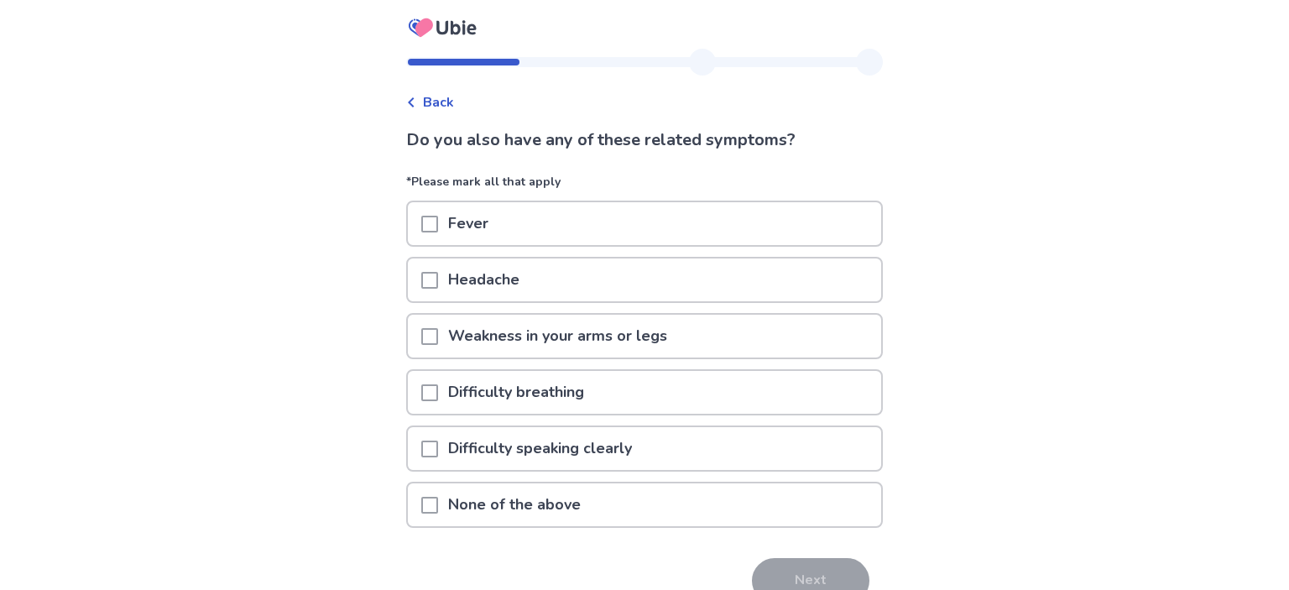
click at [667, 502] on div "None of the above" at bounding box center [644, 504] width 473 height 43
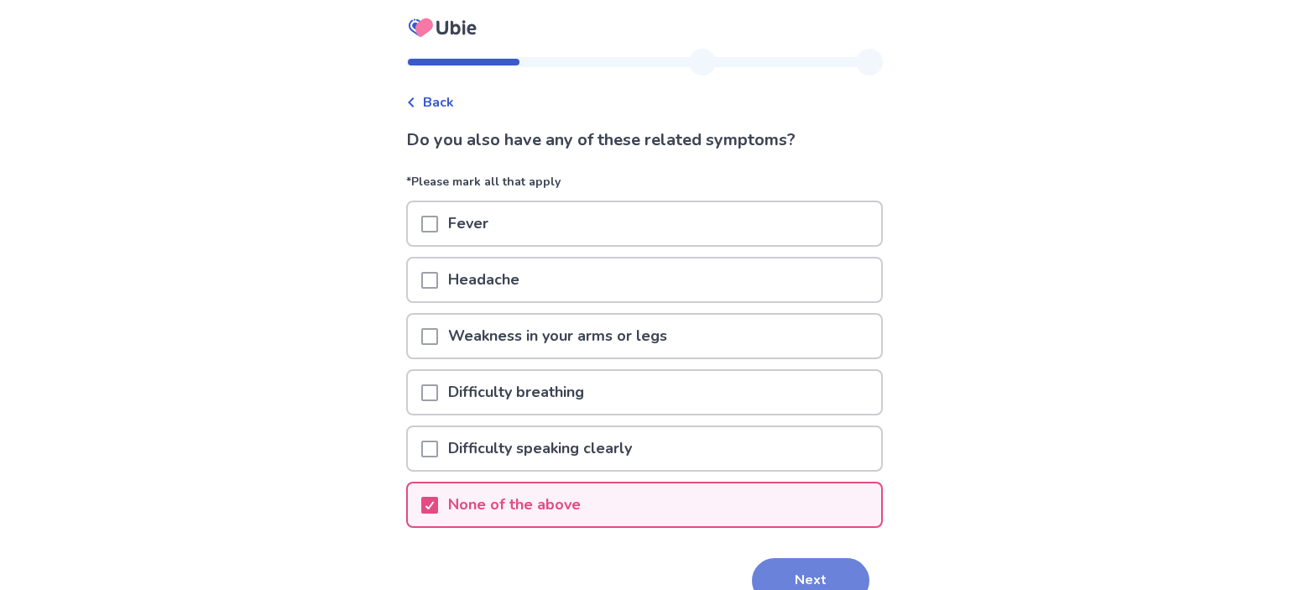
click at [834, 572] on button "Next" at bounding box center [811, 580] width 118 height 45
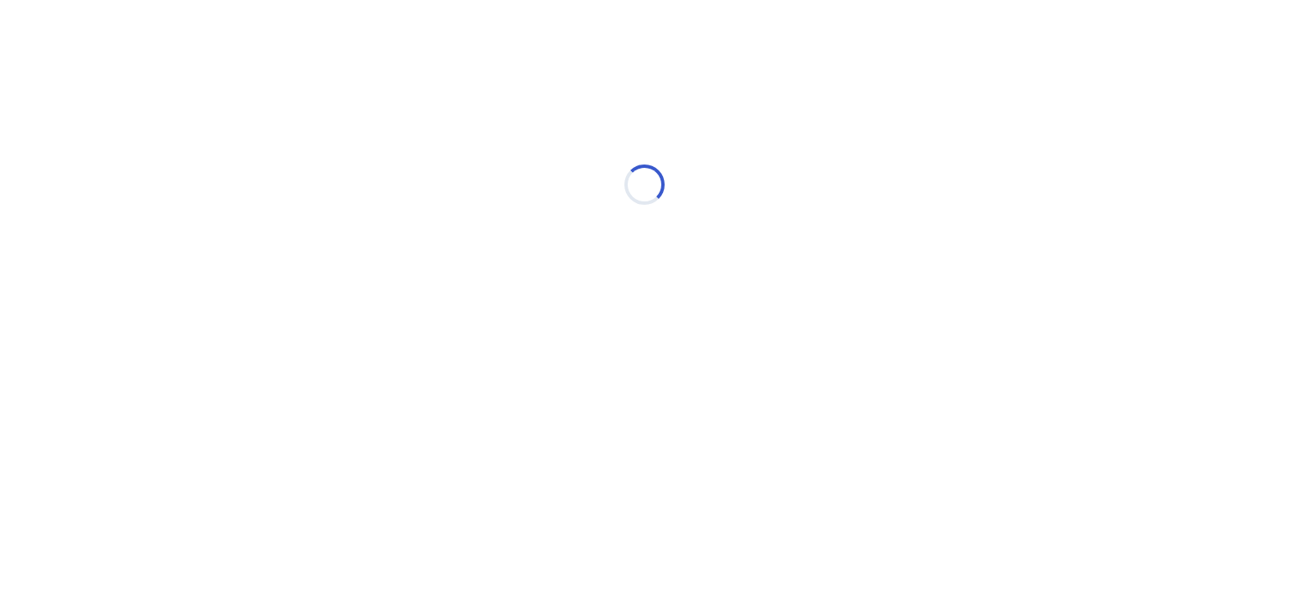
select select "*"
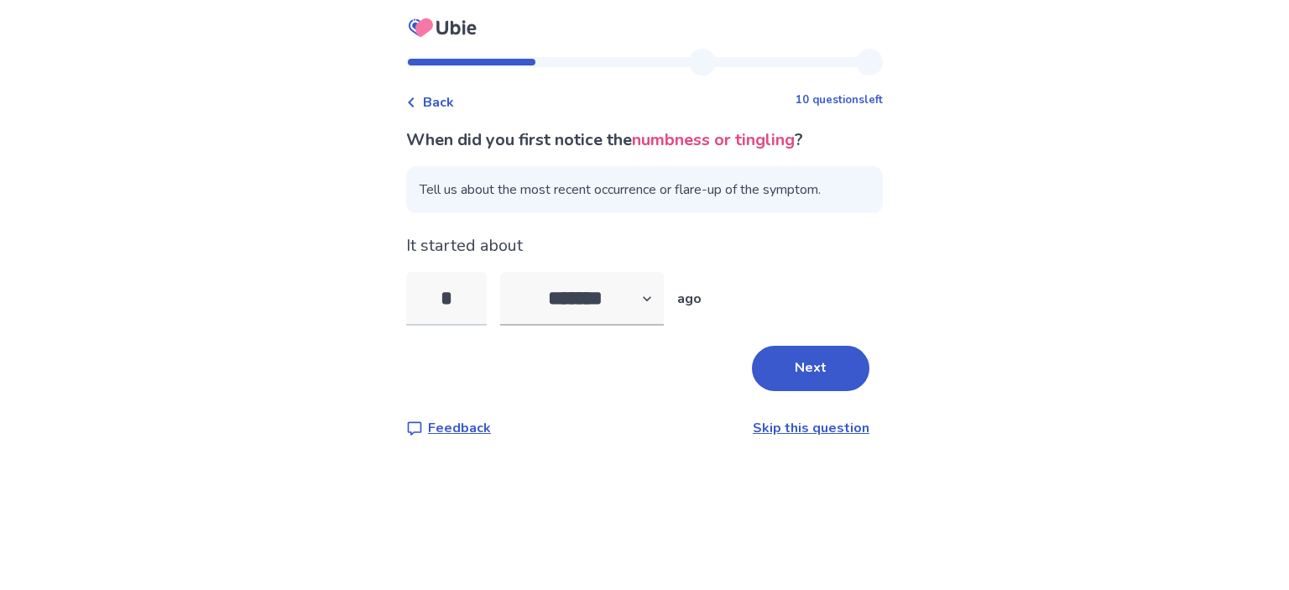
drag, startPoint x: 468, startPoint y: 303, endPoint x: 434, endPoint y: 307, distance: 34.7
click at [434, 307] on input "*" at bounding box center [446, 299] width 81 height 54
type input "*"
click at [814, 371] on button "Next" at bounding box center [811, 368] width 118 height 45
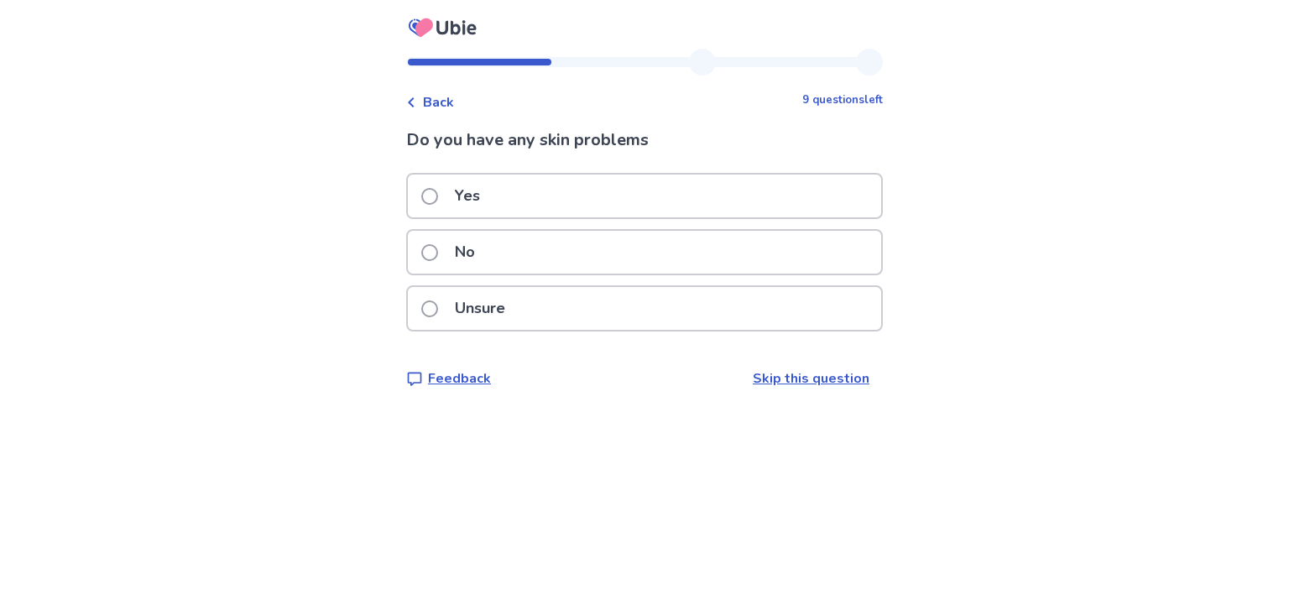
click at [475, 250] on p "No" at bounding box center [465, 252] width 40 height 43
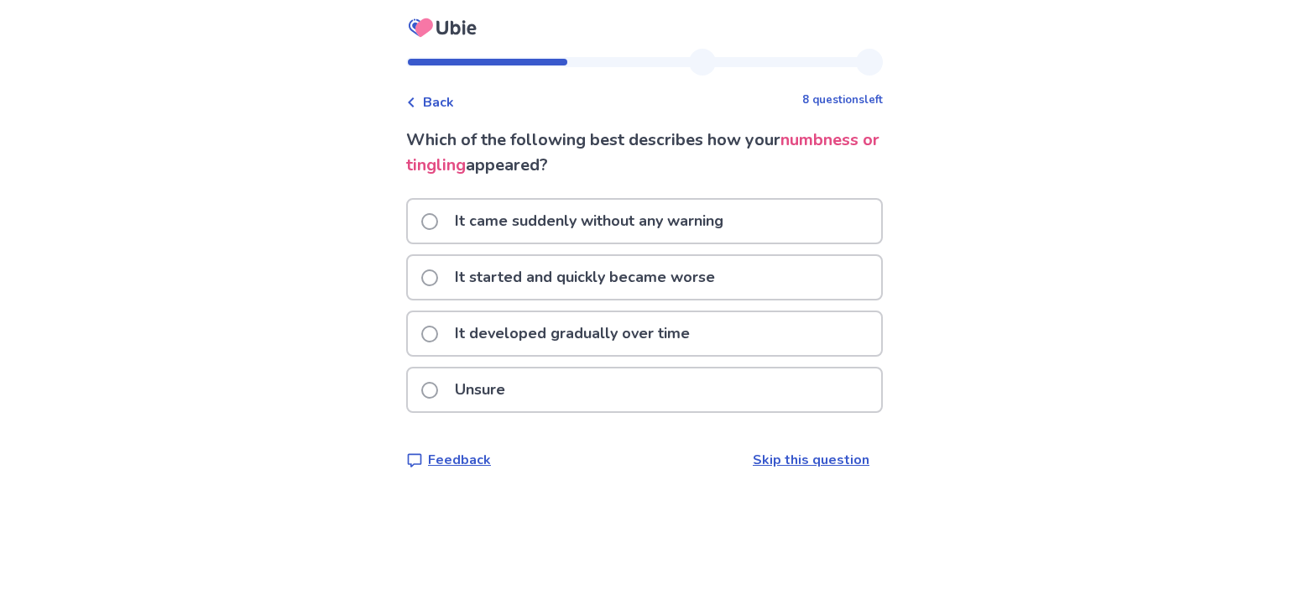
click at [769, 281] on div "It started and quickly became worse" at bounding box center [644, 277] width 473 height 43
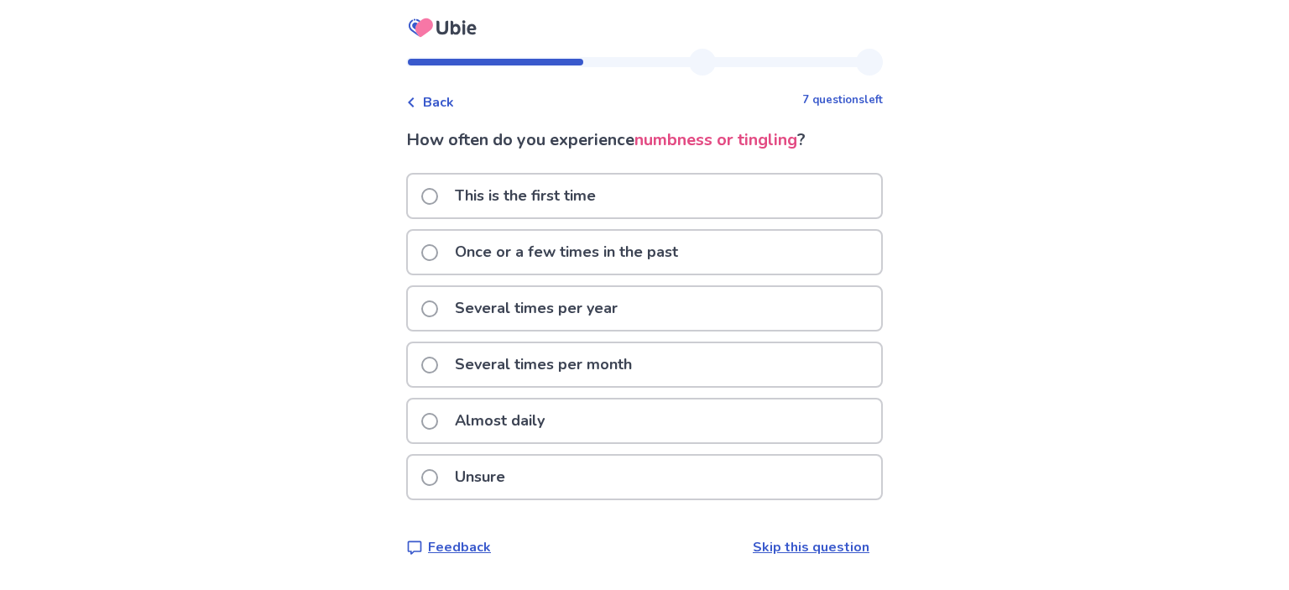
click at [647, 208] on div "This is the first time" at bounding box center [644, 196] width 473 height 43
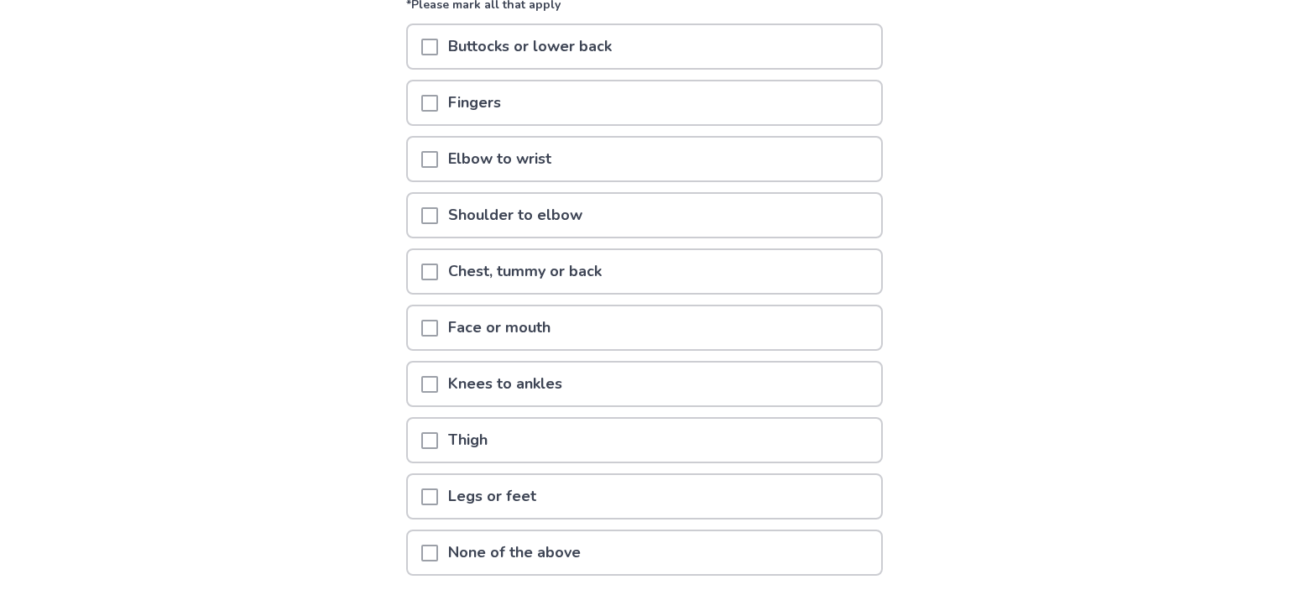
scroll to position [88, 0]
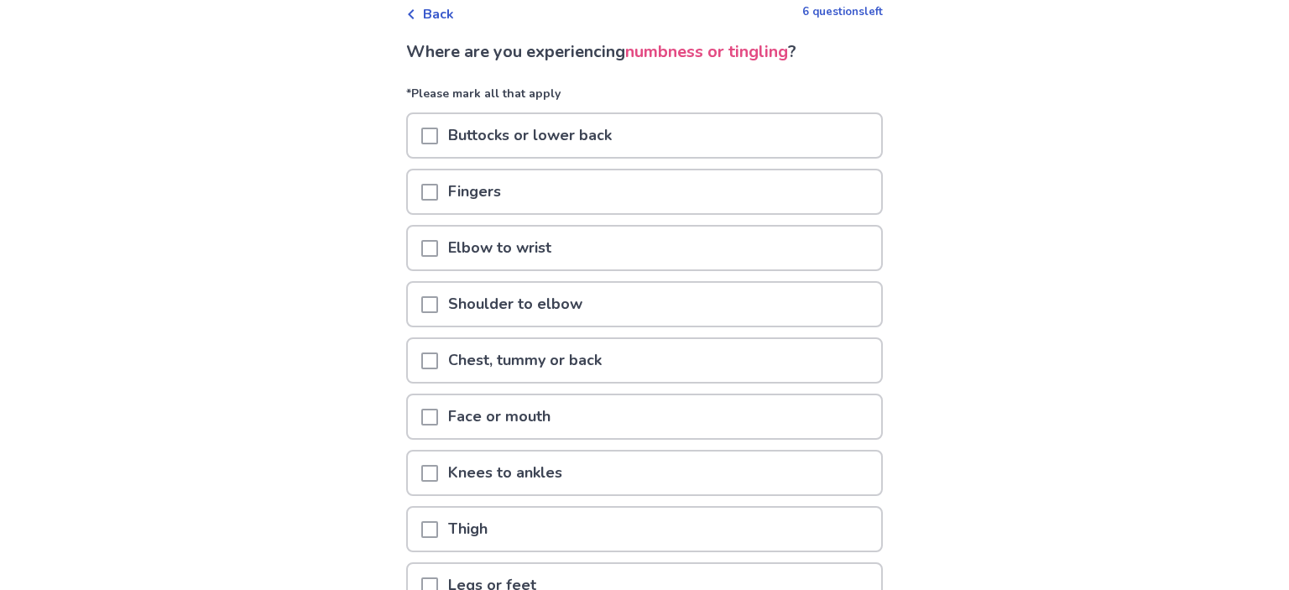
click at [438, 190] on span at bounding box center [429, 192] width 17 height 17
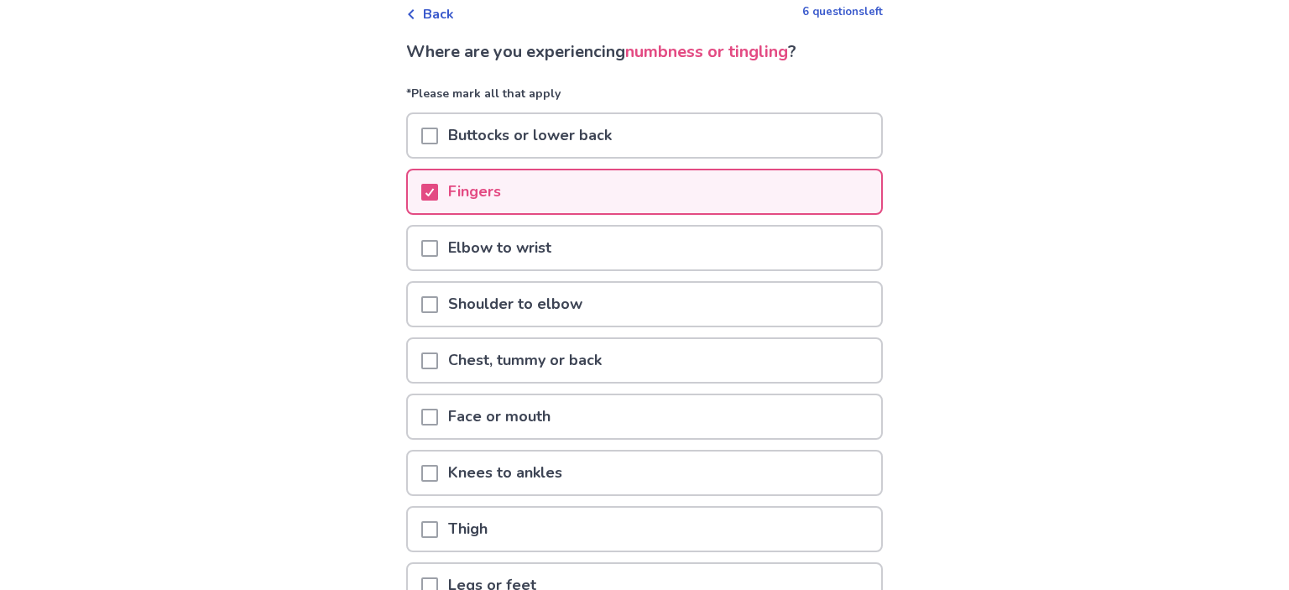
click at [438, 250] on span at bounding box center [429, 248] width 17 height 17
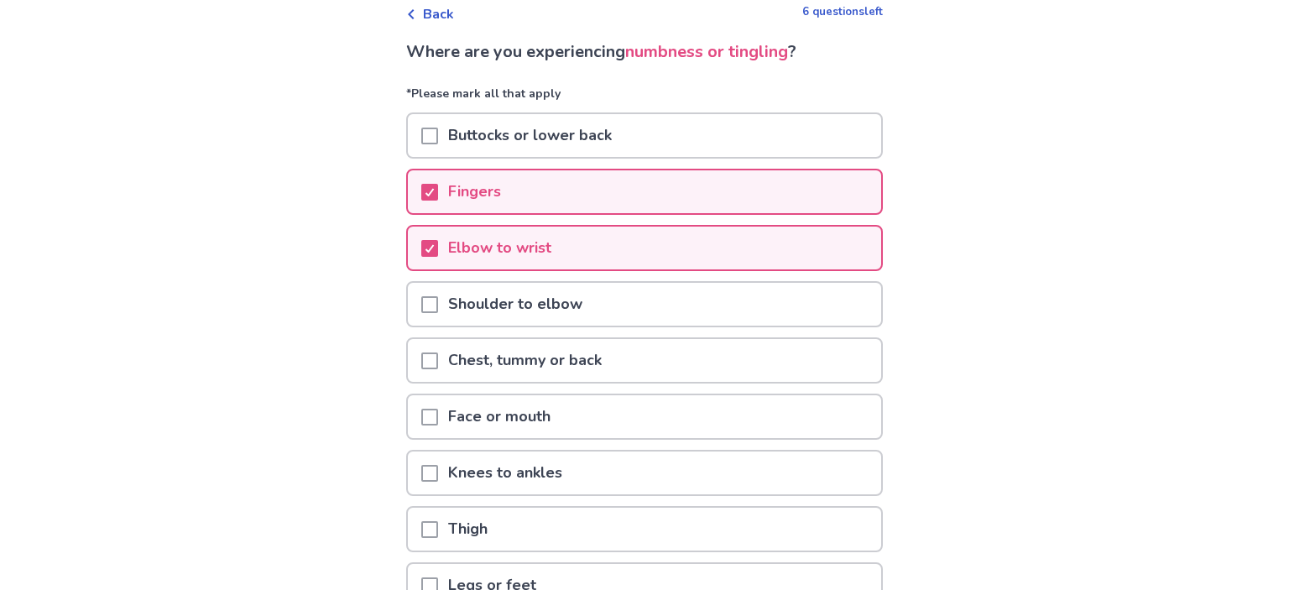
click at [434, 297] on span at bounding box center [429, 304] width 17 height 17
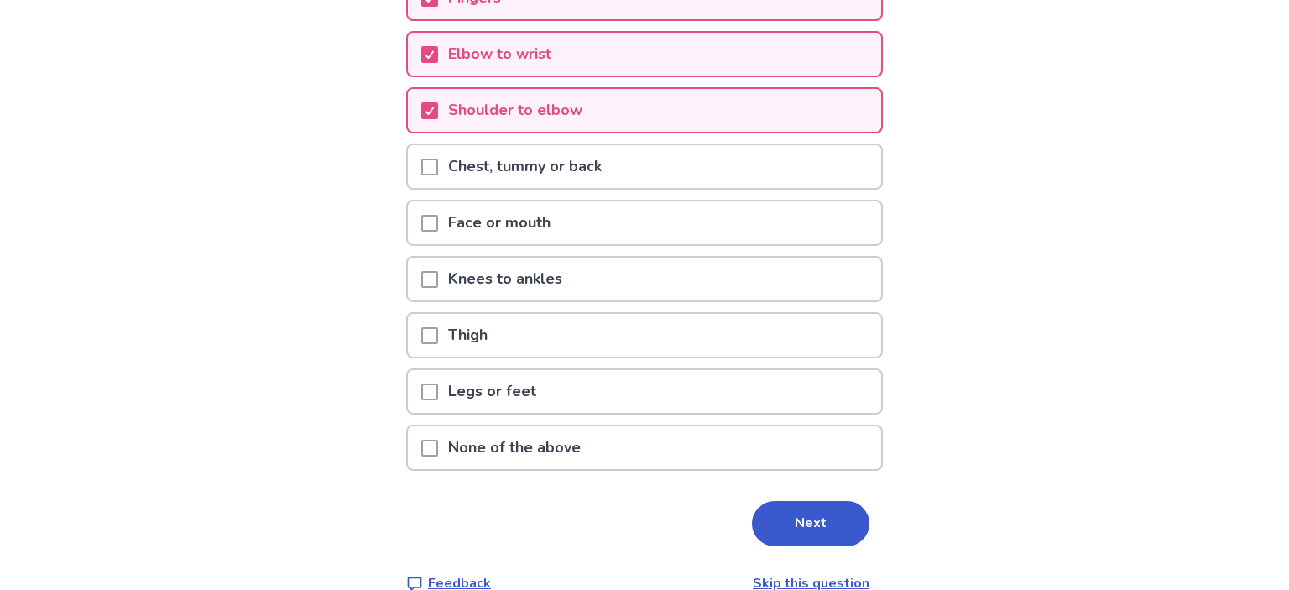
scroll to position [306, 0]
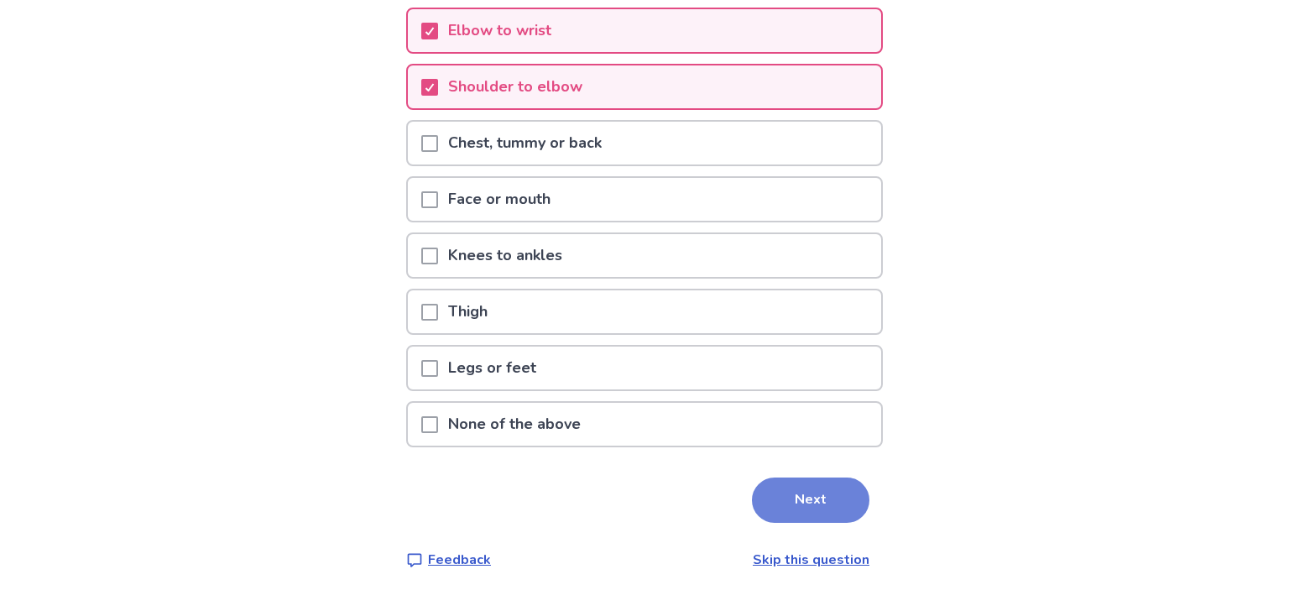
click at [825, 492] on button "Next" at bounding box center [811, 500] width 118 height 45
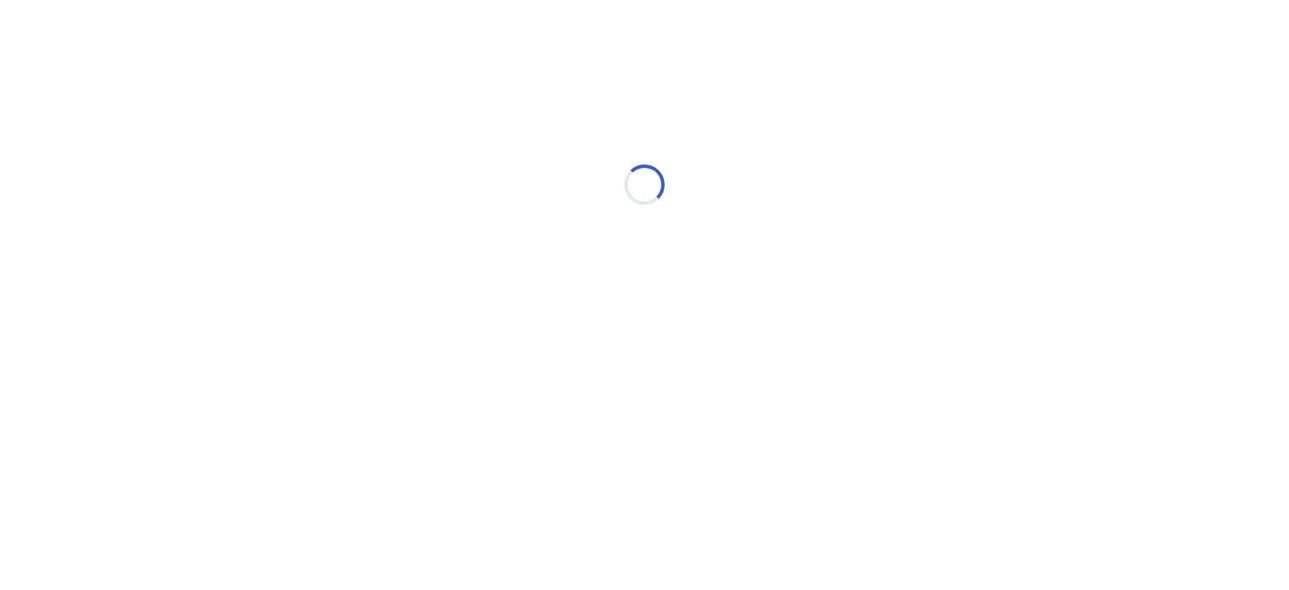
scroll to position [0, 0]
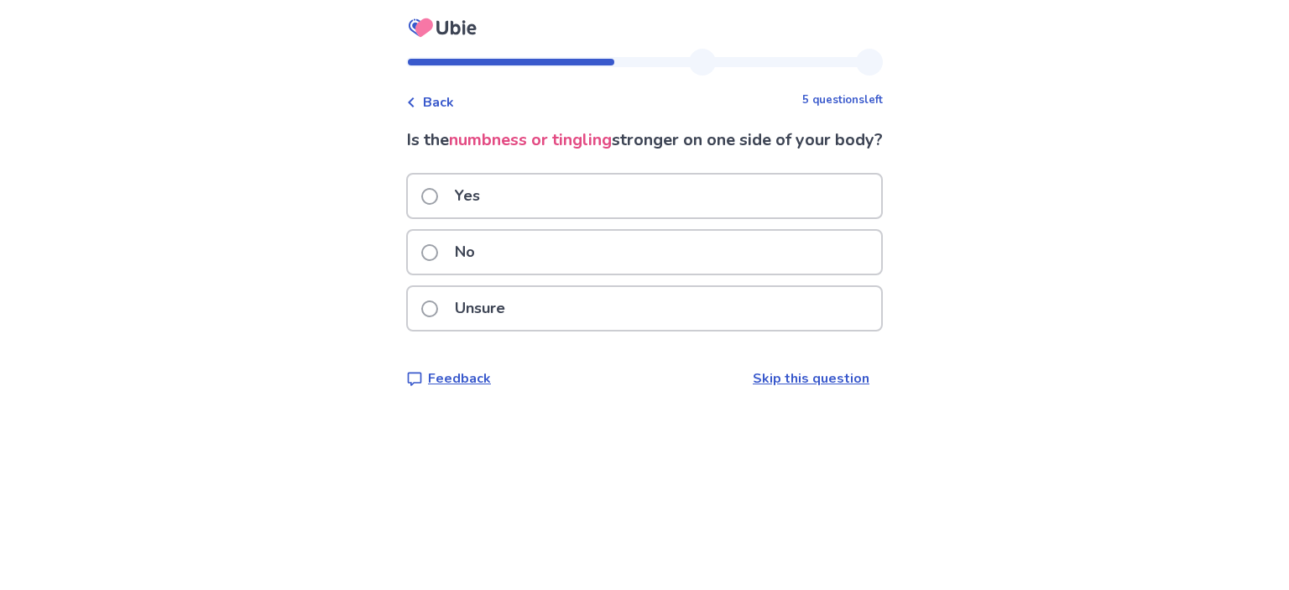
click at [640, 217] on div "Yes" at bounding box center [644, 196] width 473 height 43
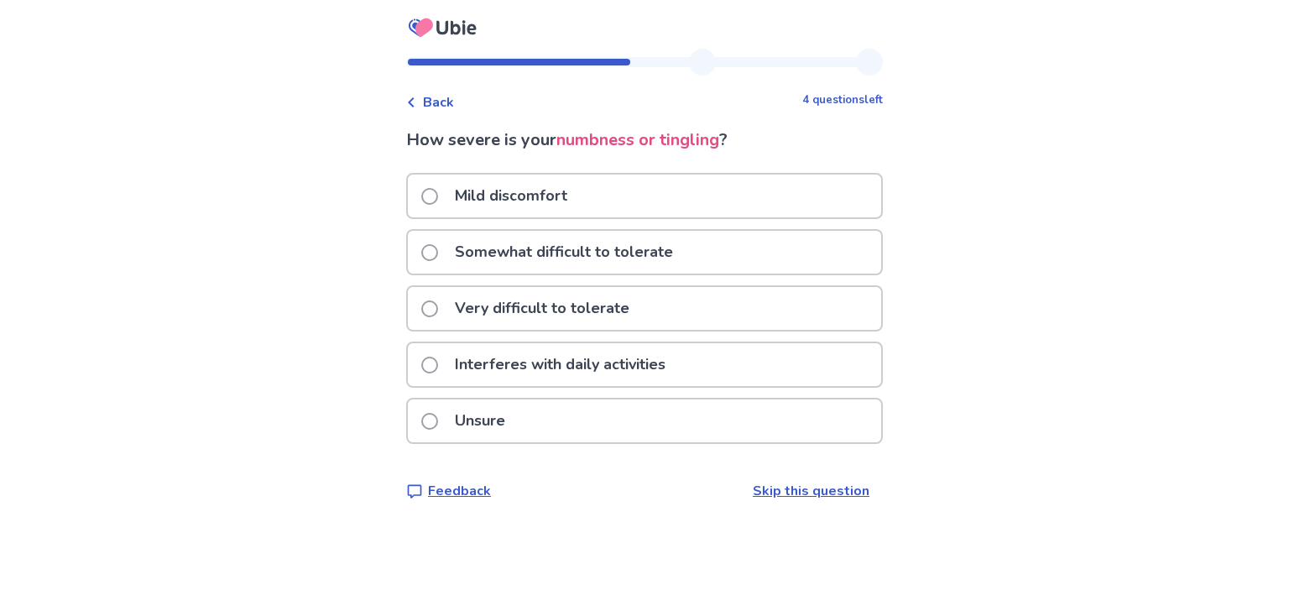
click at [743, 253] on div "Somewhat difficult to tolerate" at bounding box center [644, 252] width 473 height 43
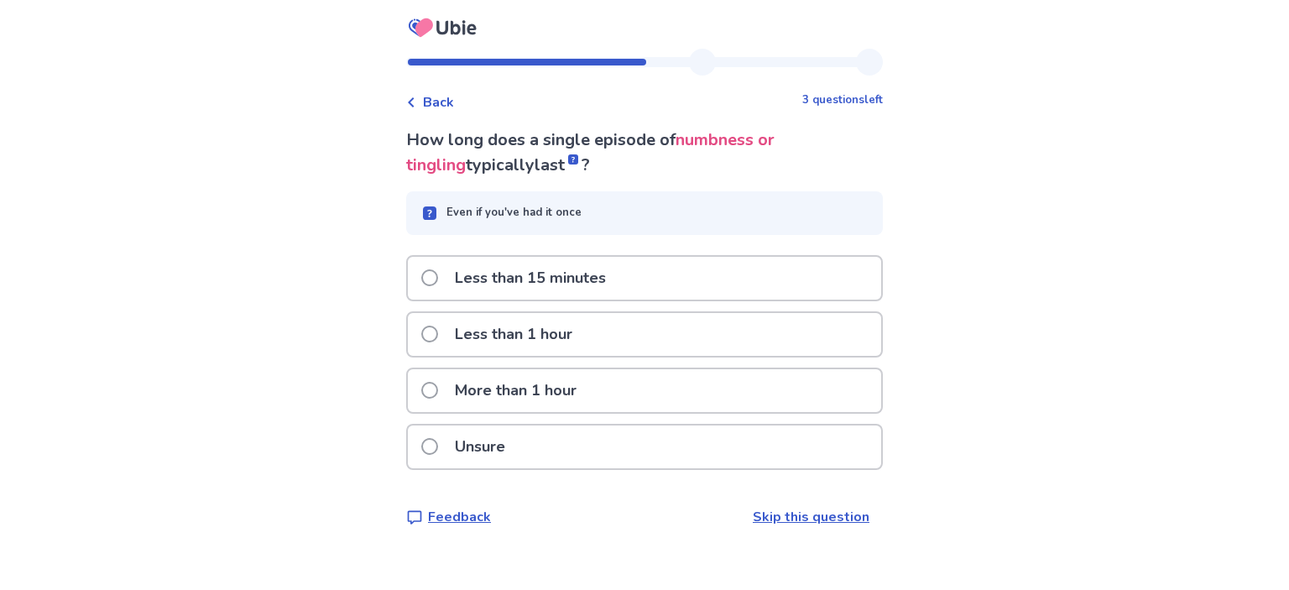
click at [712, 388] on div "More than 1 hour" at bounding box center [644, 390] width 473 height 43
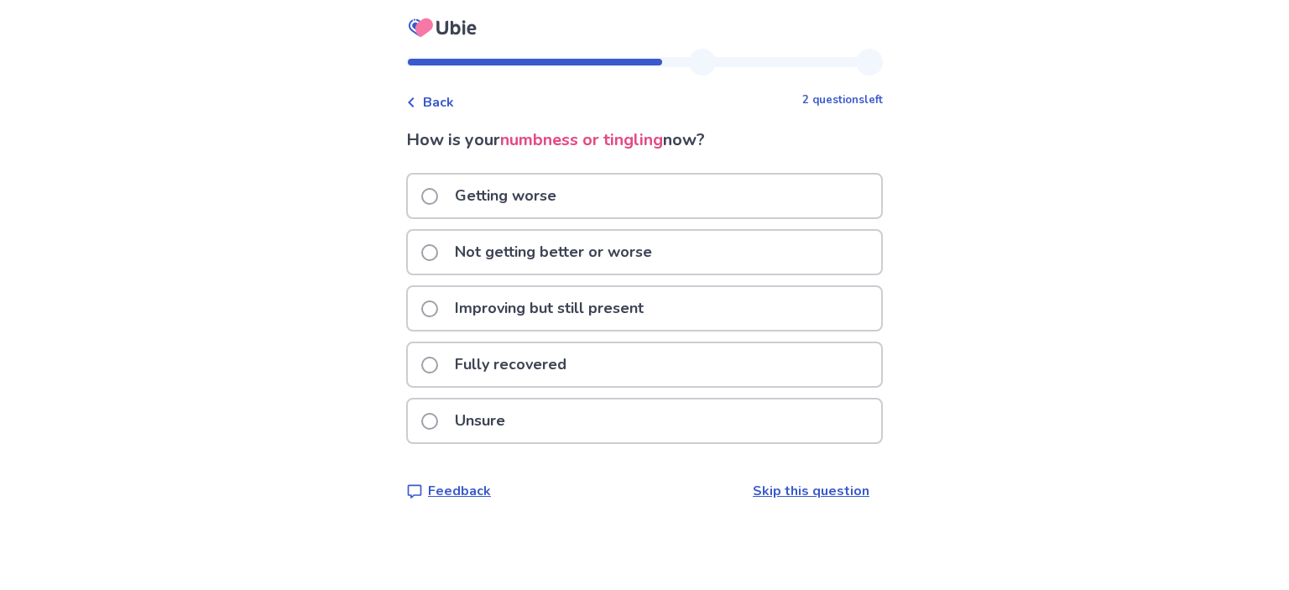
click at [714, 252] on div "Not getting better or worse" at bounding box center [644, 252] width 473 height 43
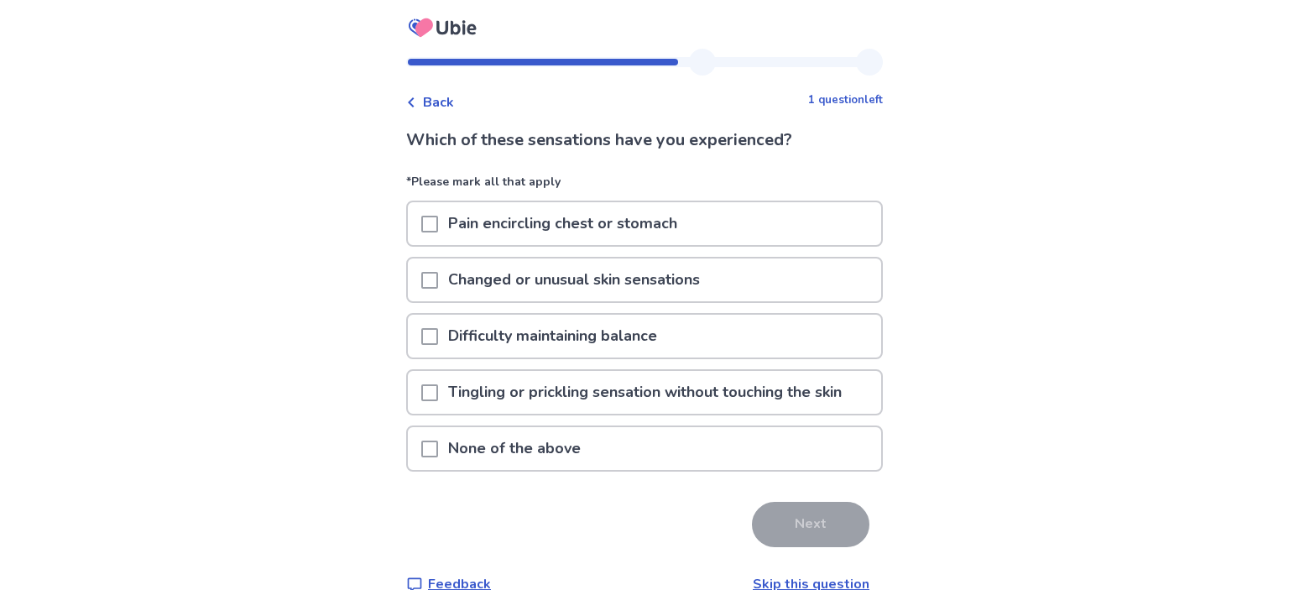
click at [438, 279] on span at bounding box center [429, 280] width 17 height 17
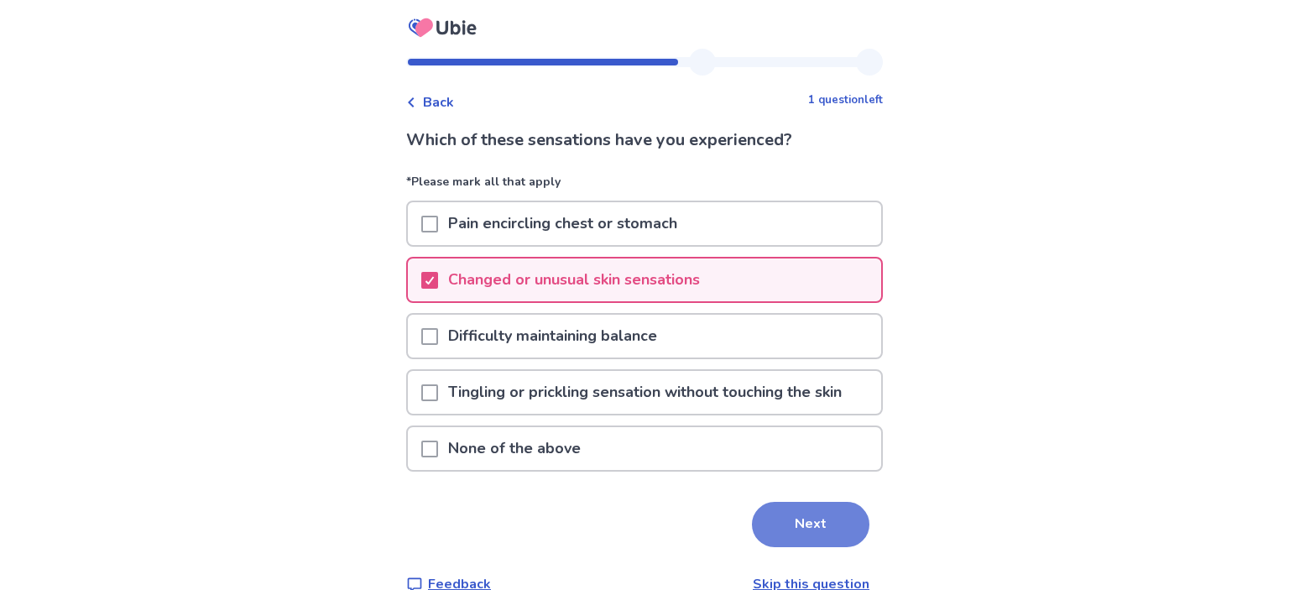
click at [828, 525] on button "Next" at bounding box center [811, 524] width 118 height 45
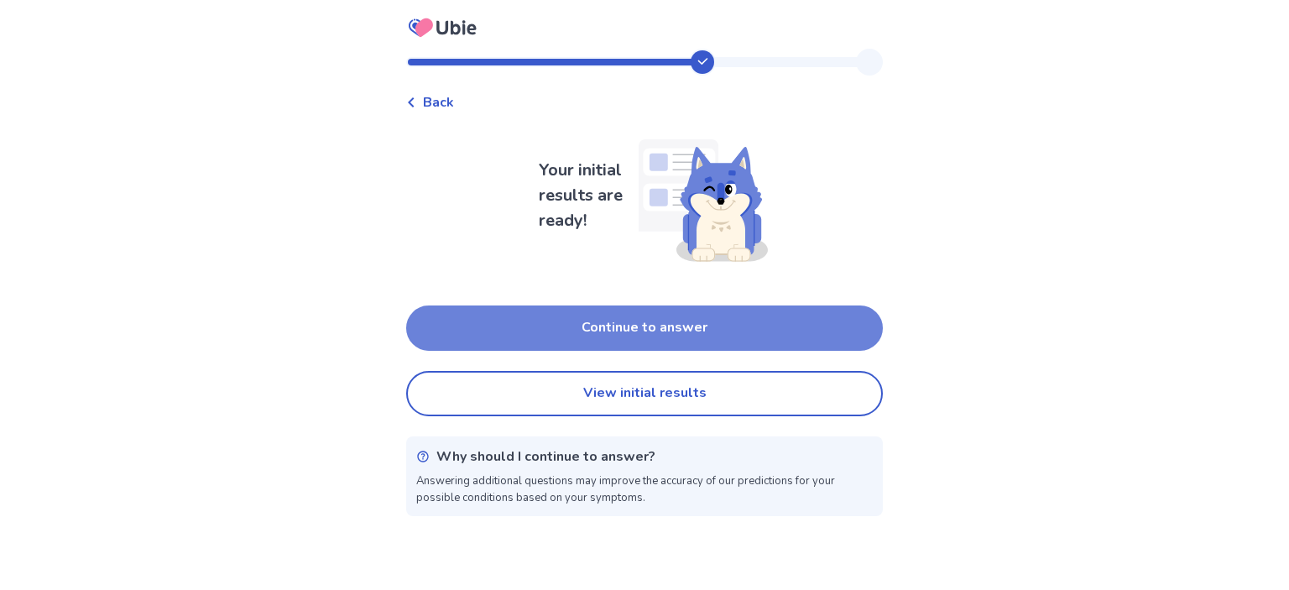
click at [730, 340] on button "Continue to answer" at bounding box center [644, 328] width 477 height 45
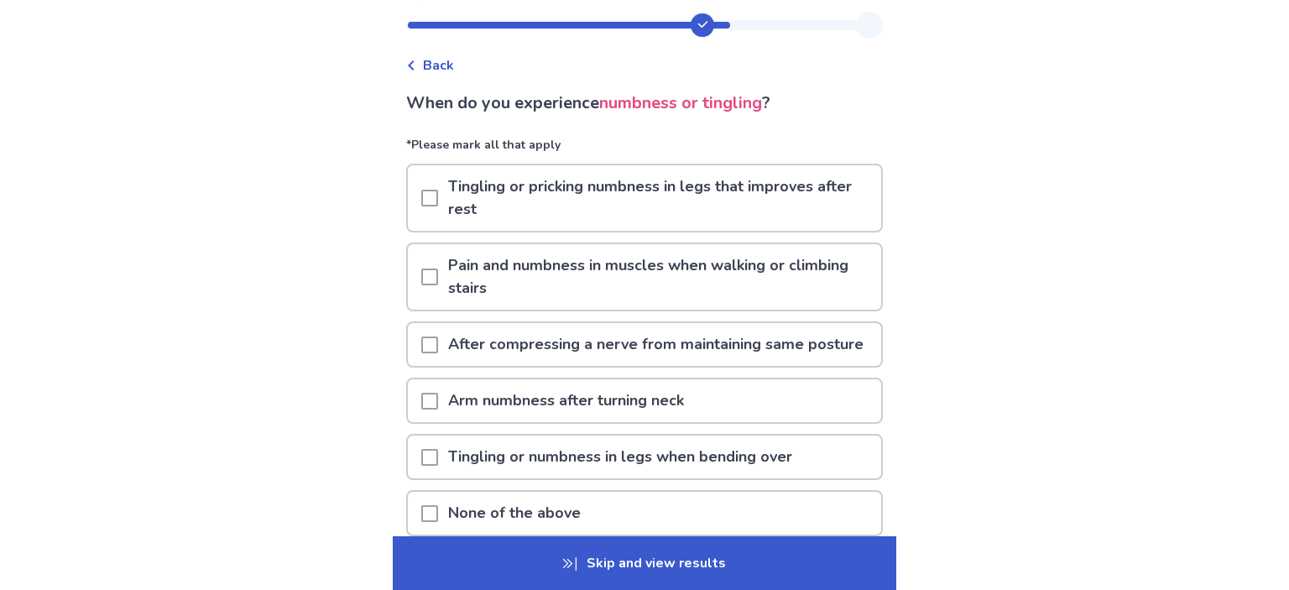
scroll to position [88, 0]
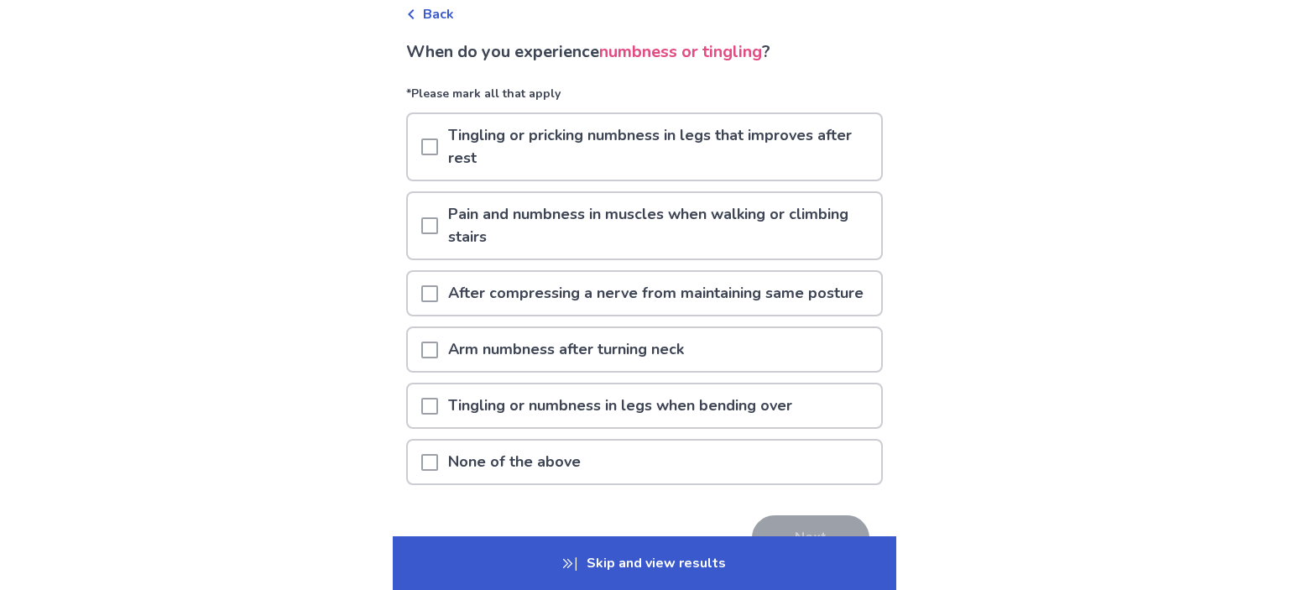
click at [646, 479] on div "None of the above" at bounding box center [644, 462] width 473 height 43
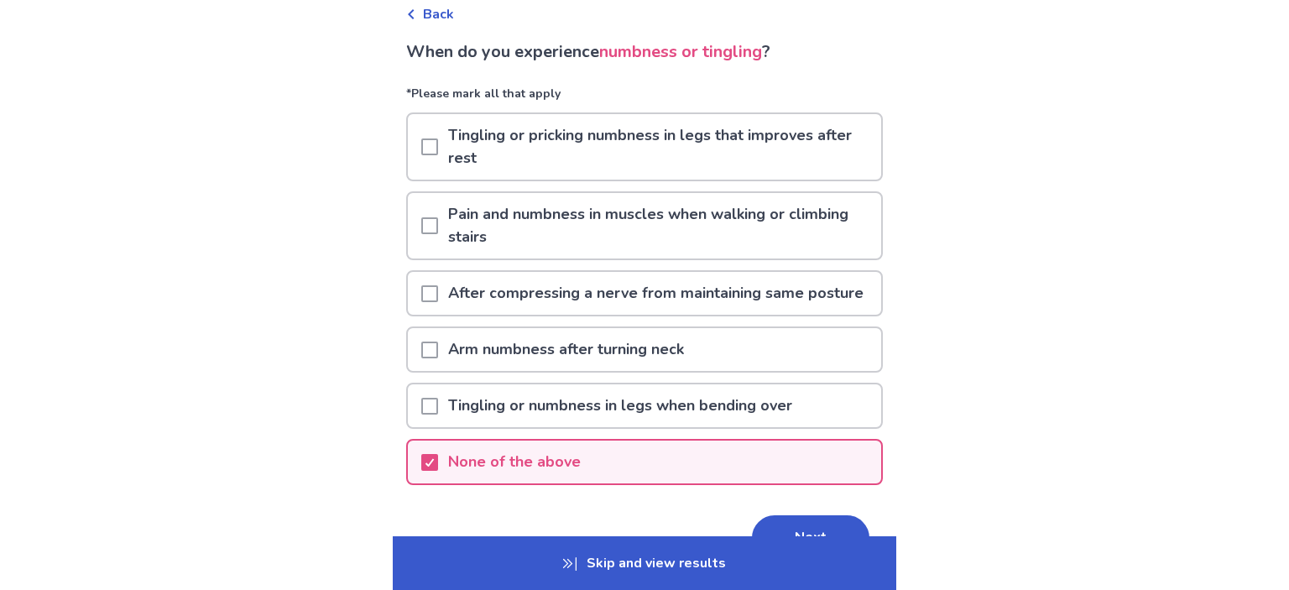
click at [650, 567] on p "Skip and view results" at bounding box center [645, 563] width 504 height 54
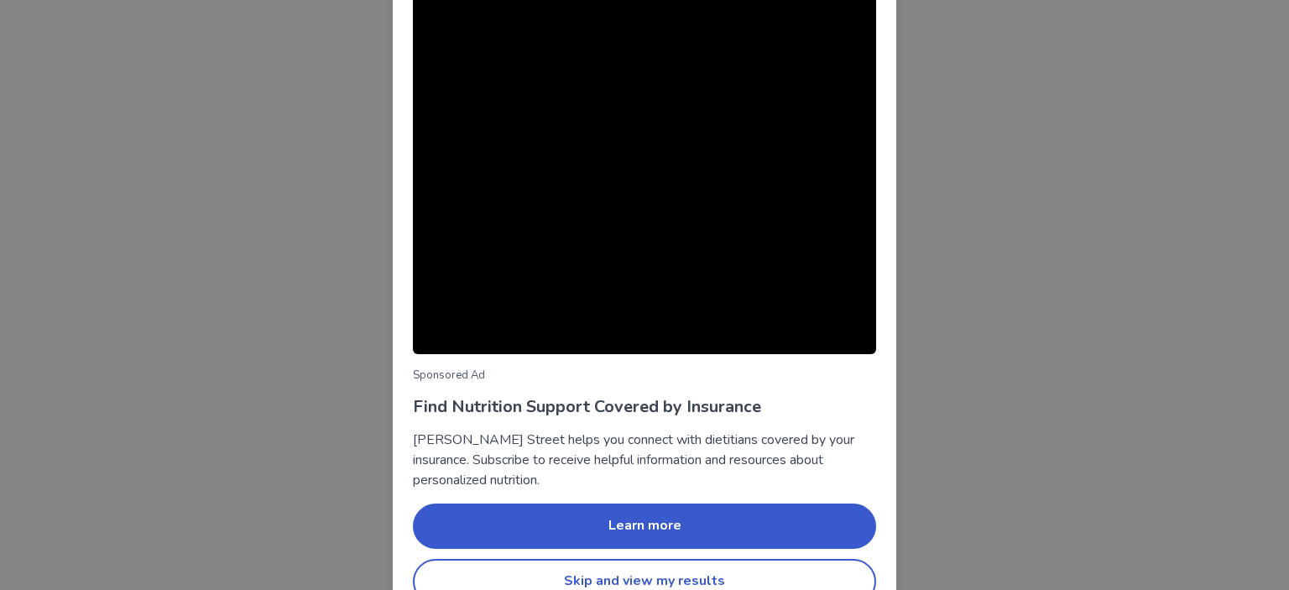
scroll to position [107, 0]
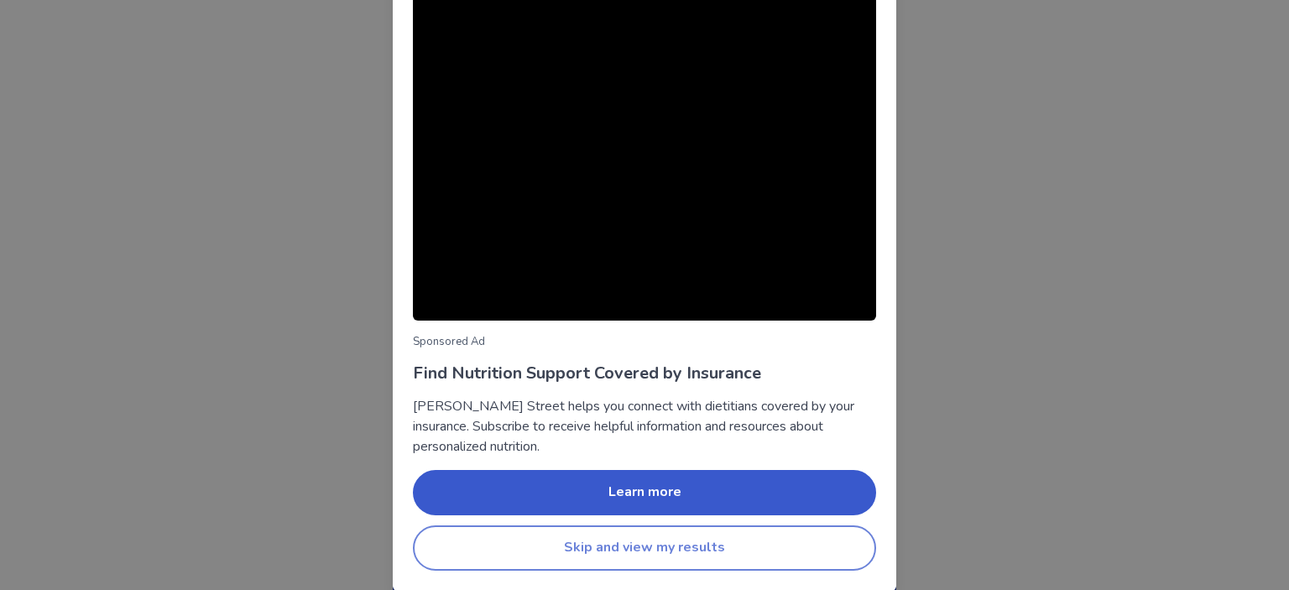
click at [739, 549] on button "Skip and view my results" at bounding box center [644, 547] width 463 height 45
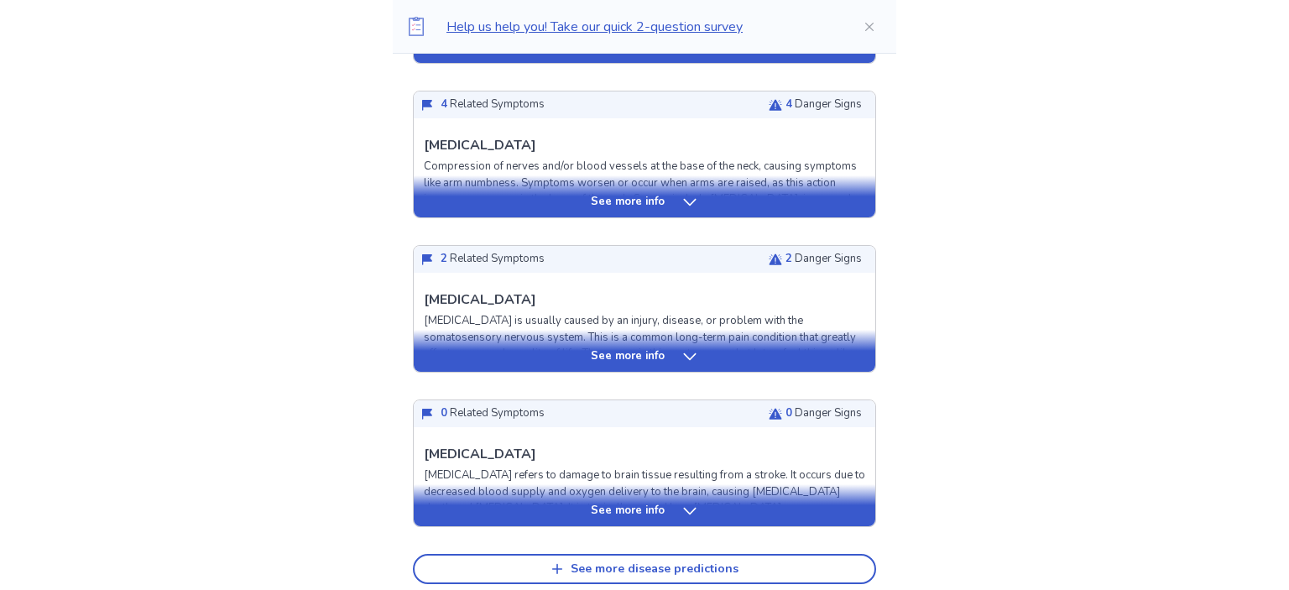
scroll to position [797, 0]
